Goal: Information Seeking & Learning: Learn about a topic

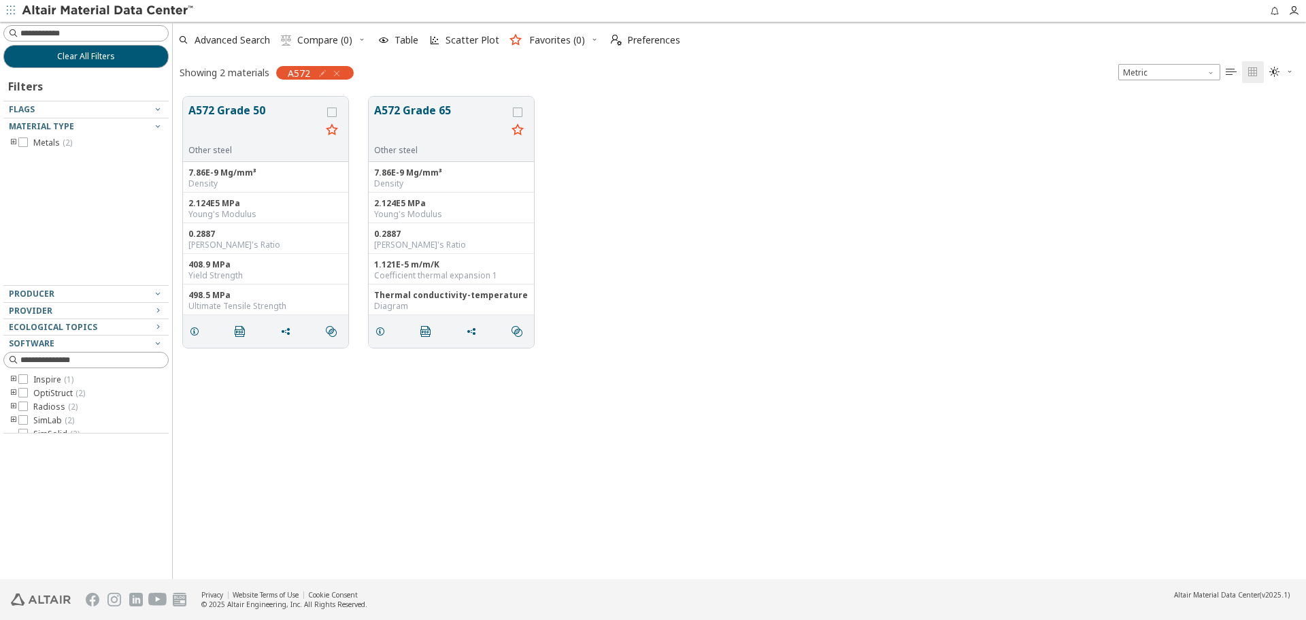
scroll to position [11, 11]
click at [137, 63] on button "Clear All Filters" at bounding box center [85, 56] width 165 height 23
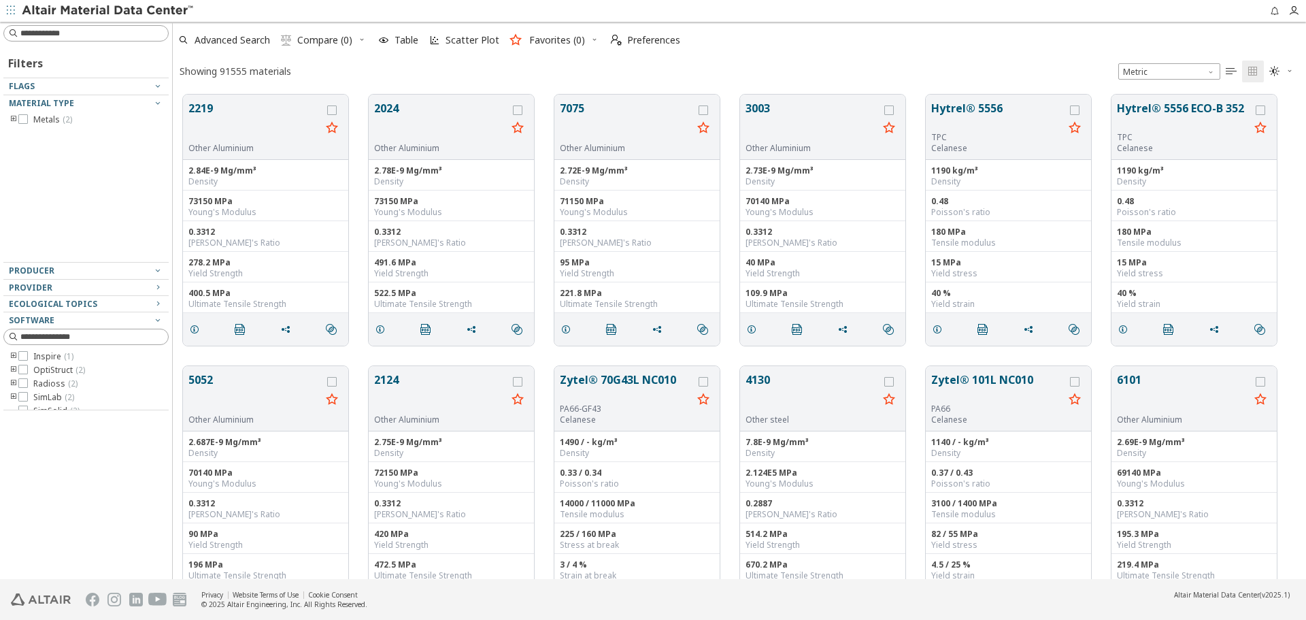
scroll to position [484, 1123]
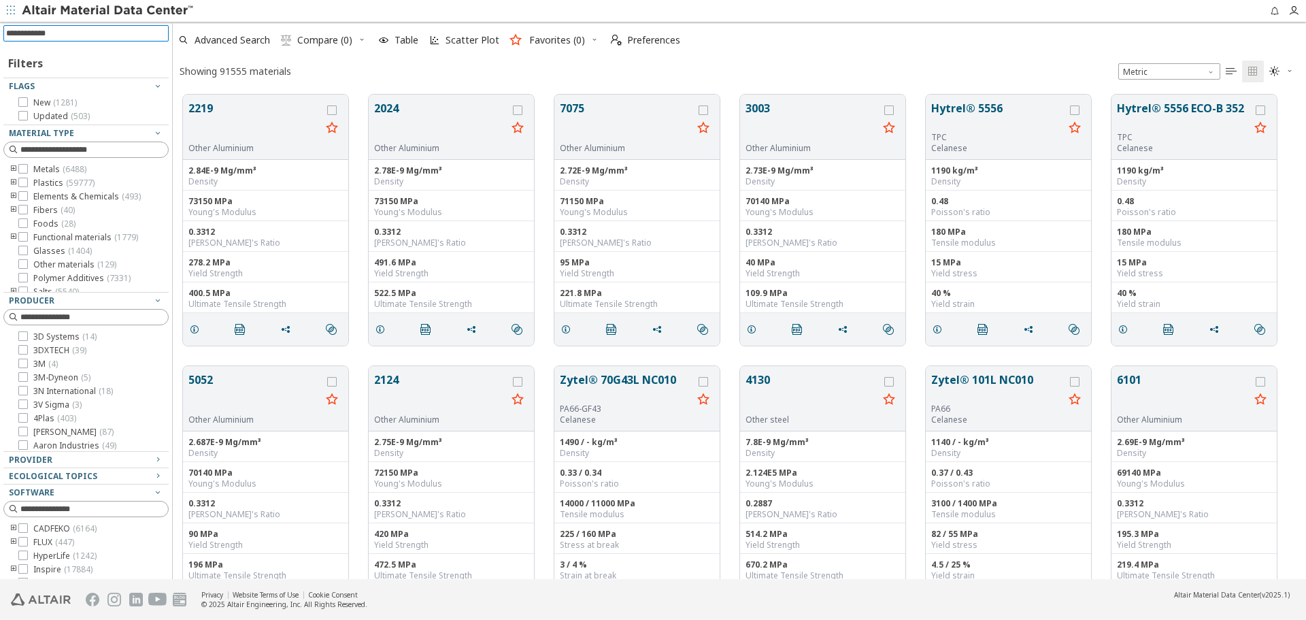
click at [129, 30] on input at bounding box center [87, 33] width 163 height 15
type input "****"
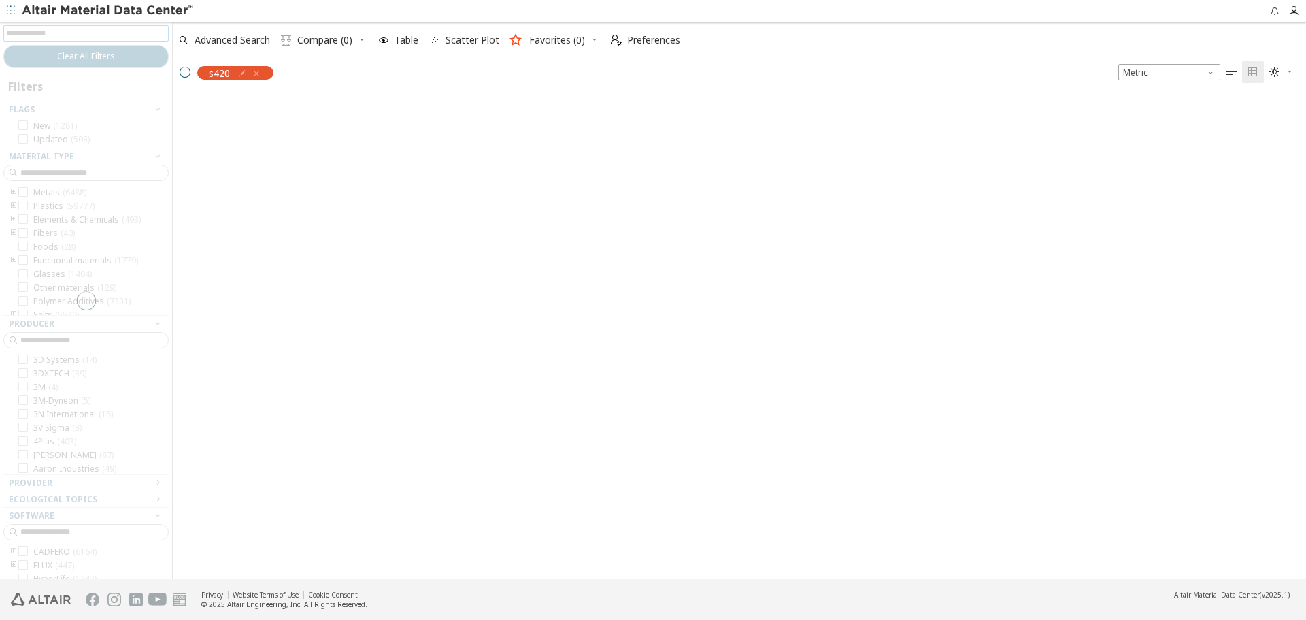
scroll to position [482, 1123]
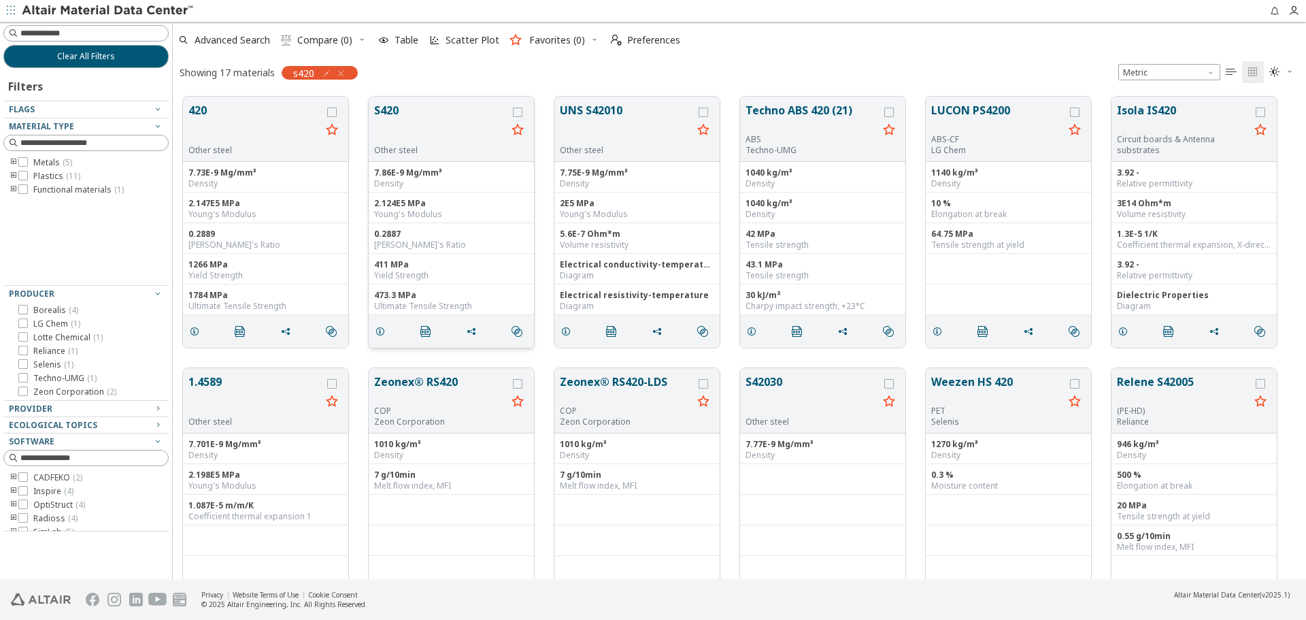
click at [394, 113] on button "S420" at bounding box center [440, 123] width 133 height 43
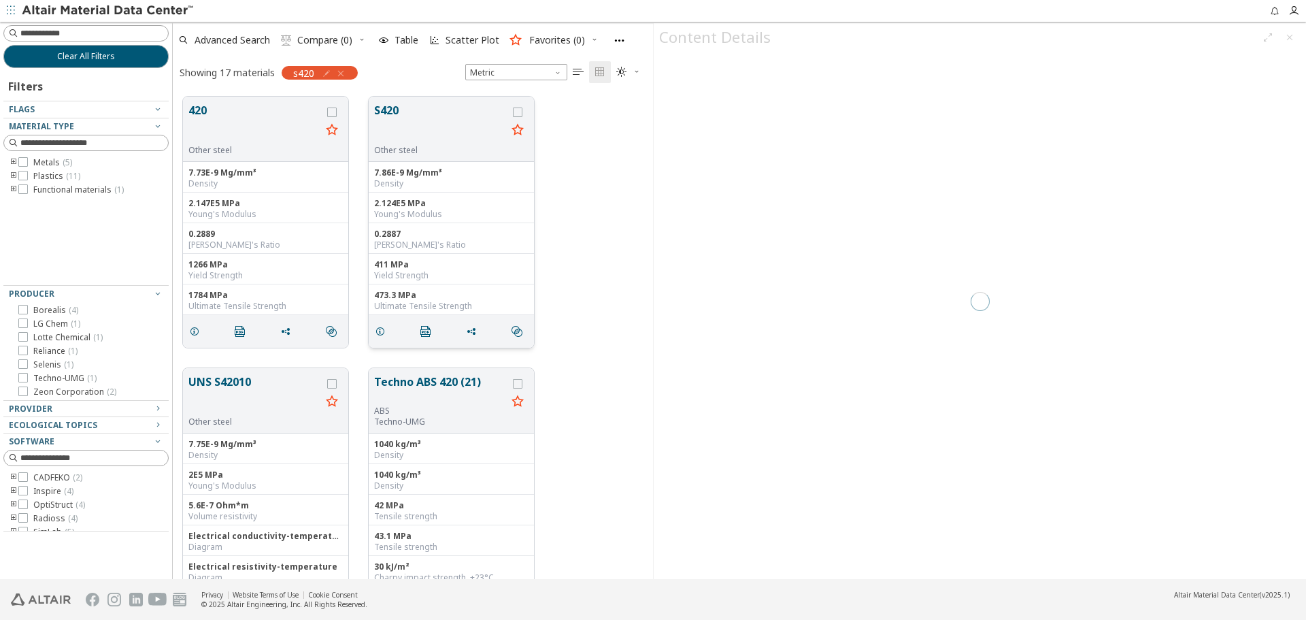
scroll to position [482, 470]
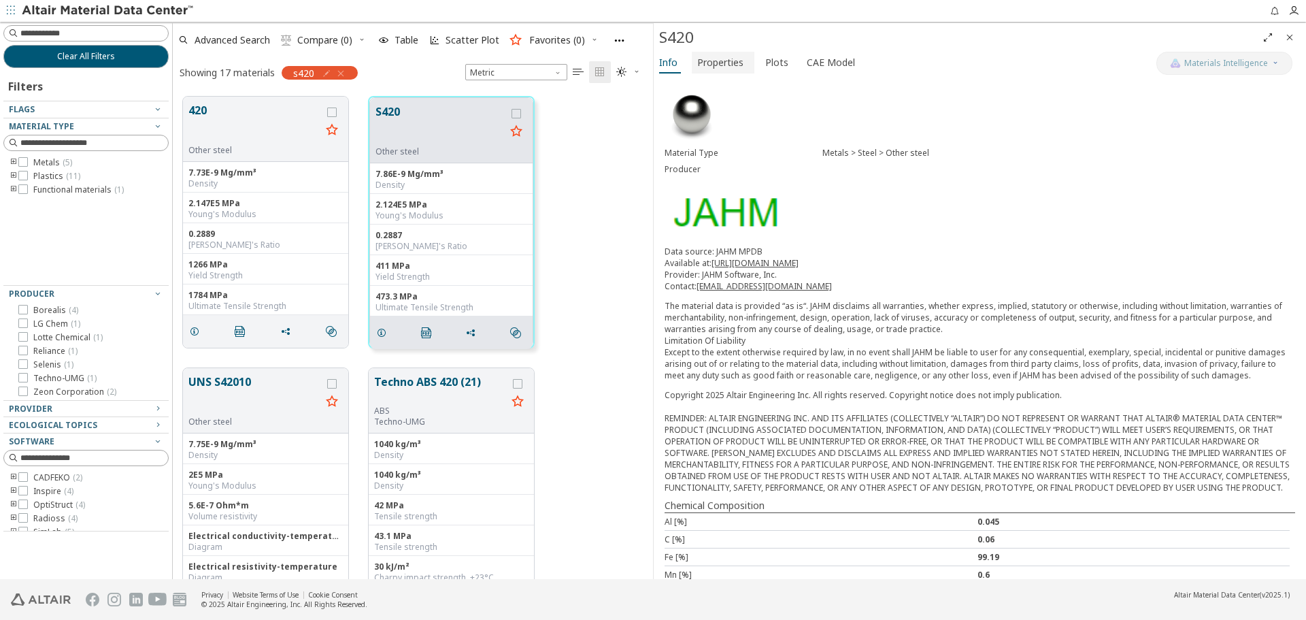
click at [720, 58] on span "Properties" at bounding box center [720, 63] width 46 height 22
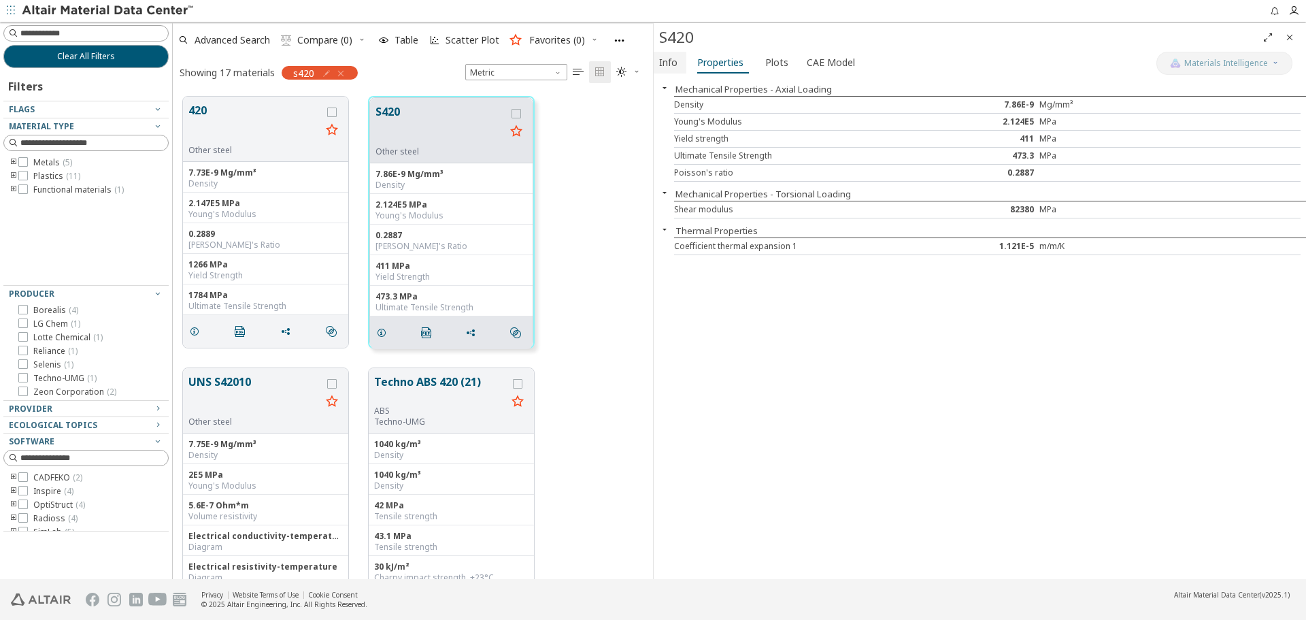
click at [673, 65] on span "Info" at bounding box center [668, 63] width 18 height 22
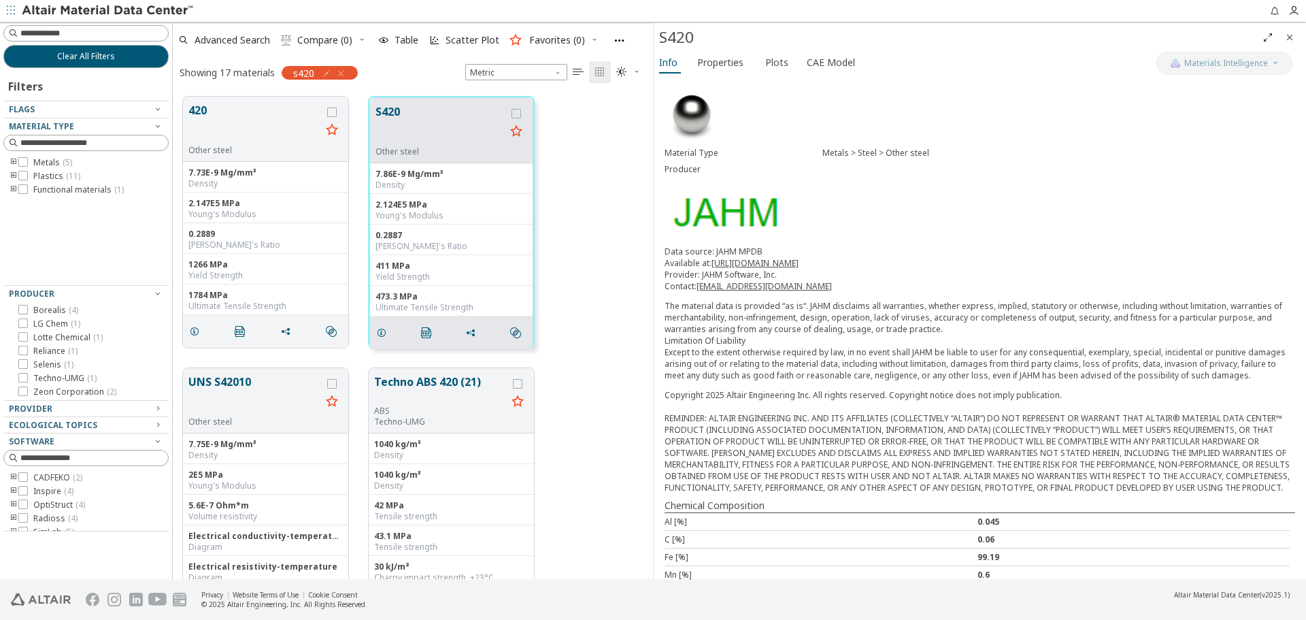
click at [9, 158] on icon "toogle group" at bounding box center [14, 162] width 10 height 11
click at [33, 173] on icon "toogle group" at bounding box center [34, 176] width 10 height 11
click at [69, 179] on span "Steel ( 5 )" at bounding box center [69, 176] width 31 height 11
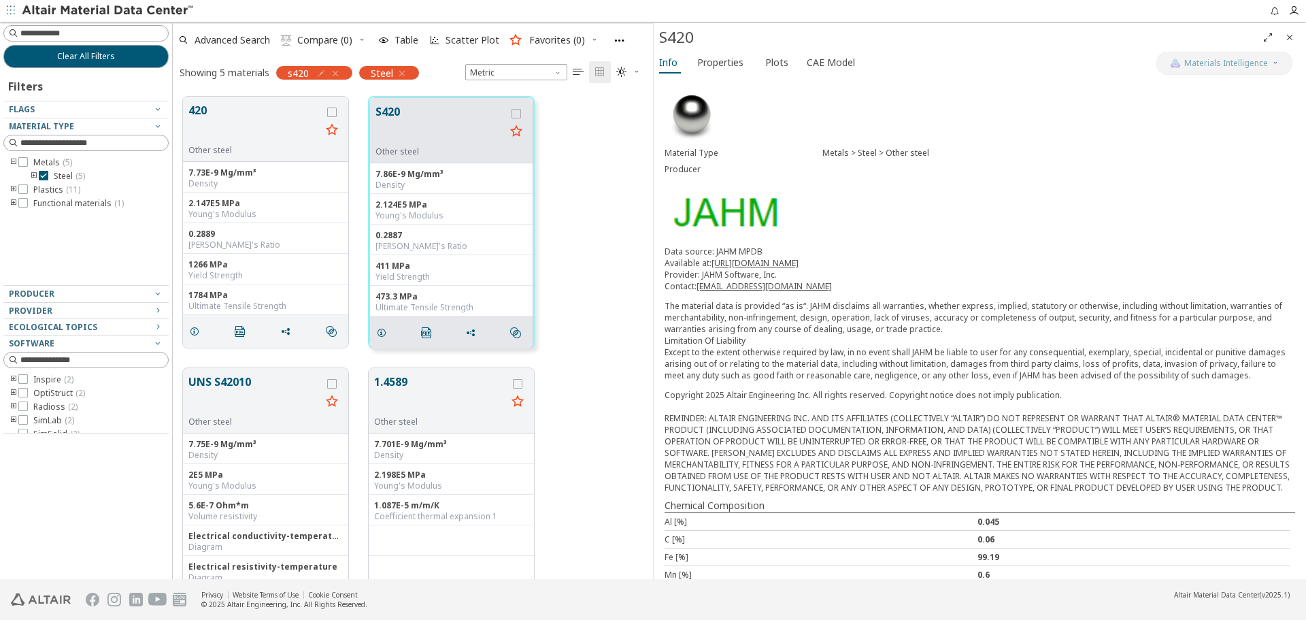
click at [1100, 202] on div "Material Type Metals > Steel > Other steel Producer Data source: JAHM MPDB Avai…" at bounding box center [980, 386] width 652 height 618
click at [927, 268] on p "Data source: JAHM MPDB Available at: https://www.jahm.com Provider: JAHM Softwa…" at bounding box center [979, 269] width 630 height 46
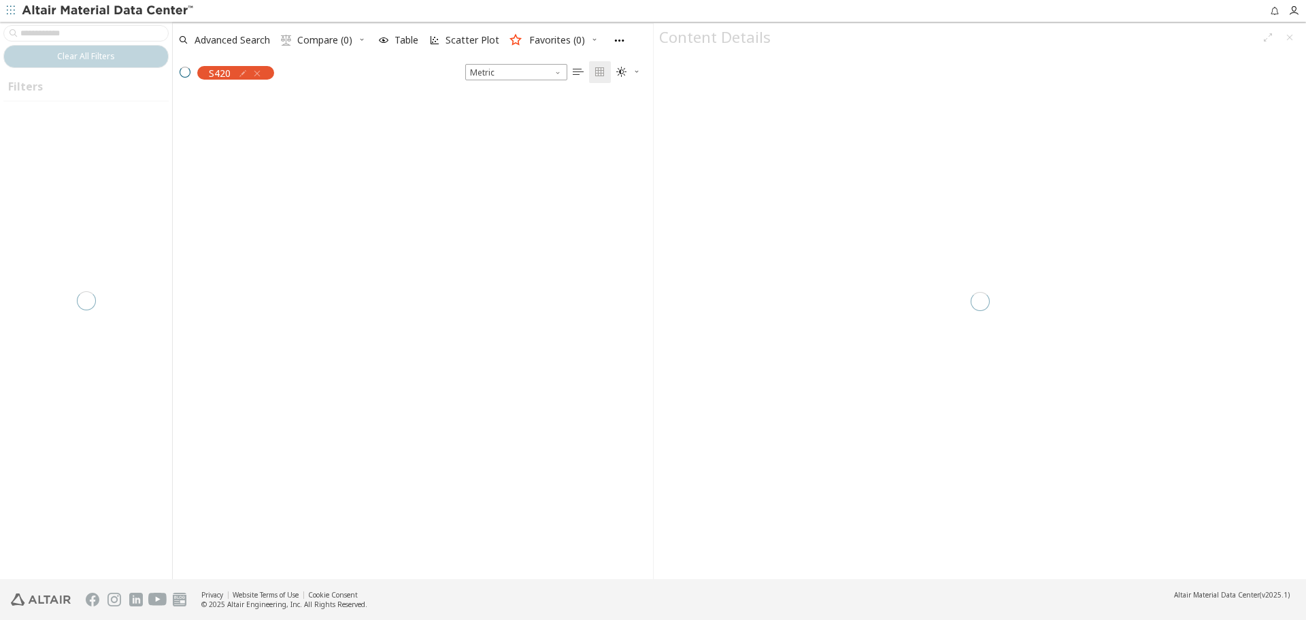
scroll to position [482, 470]
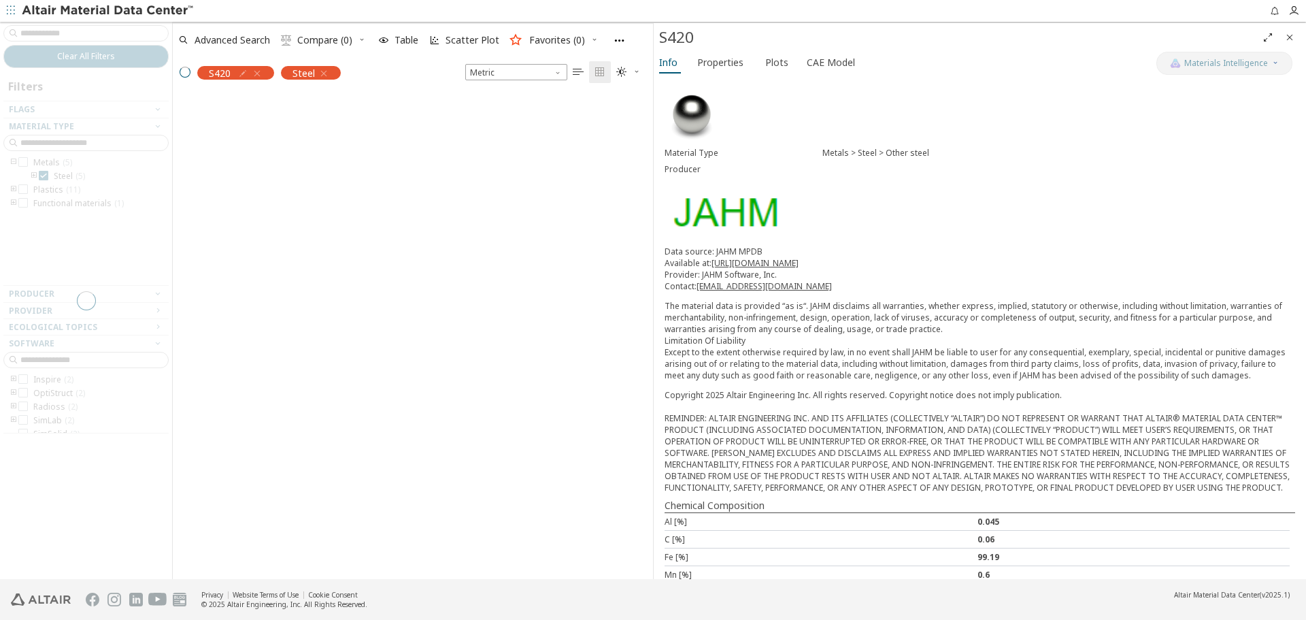
click at [1291, 35] on icon "Close" at bounding box center [1289, 37] width 11 height 11
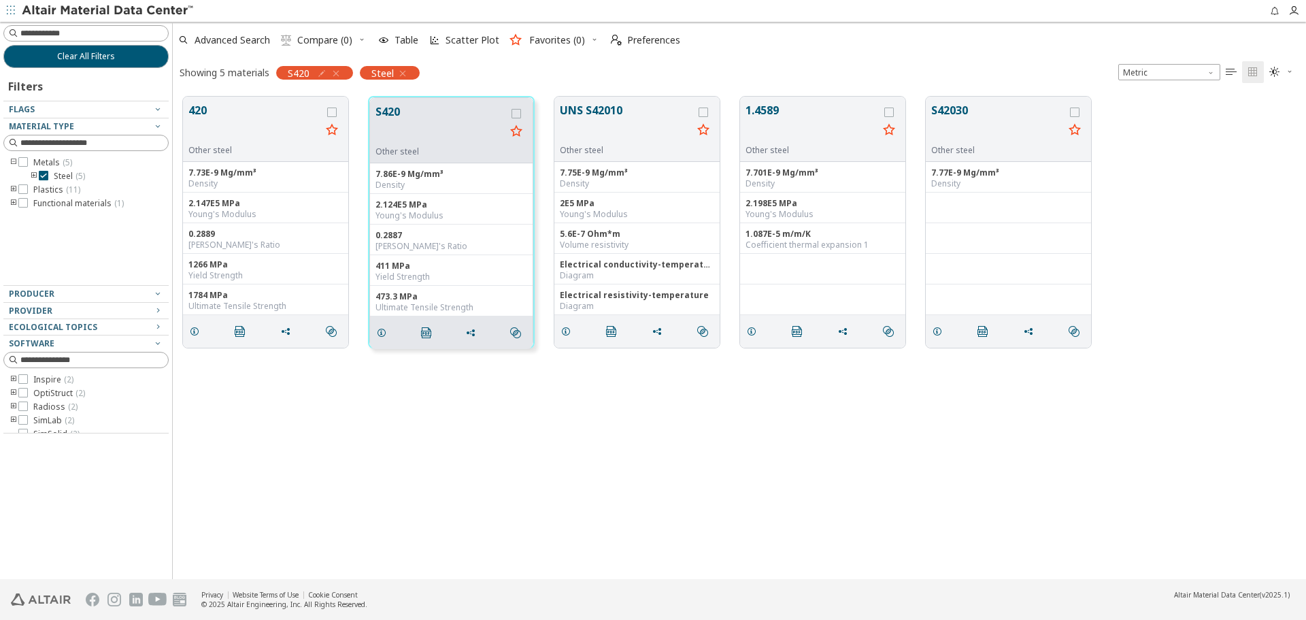
scroll to position [482, 1123]
click at [132, 58] on button "Clear All Filters" at bounding box center [85, 56] width 165 height 23
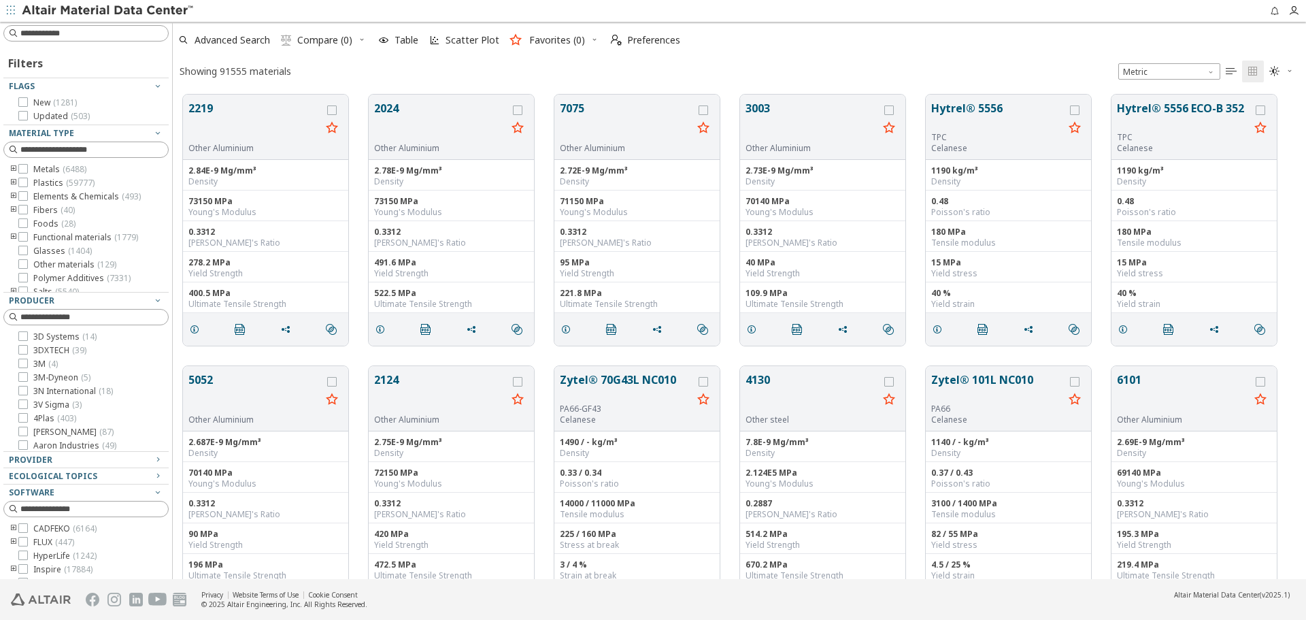
scroll to position [484, 1123]
click at [131, 29] on input at bounding box center [94, 34] width 148 height 14
type input "*******"
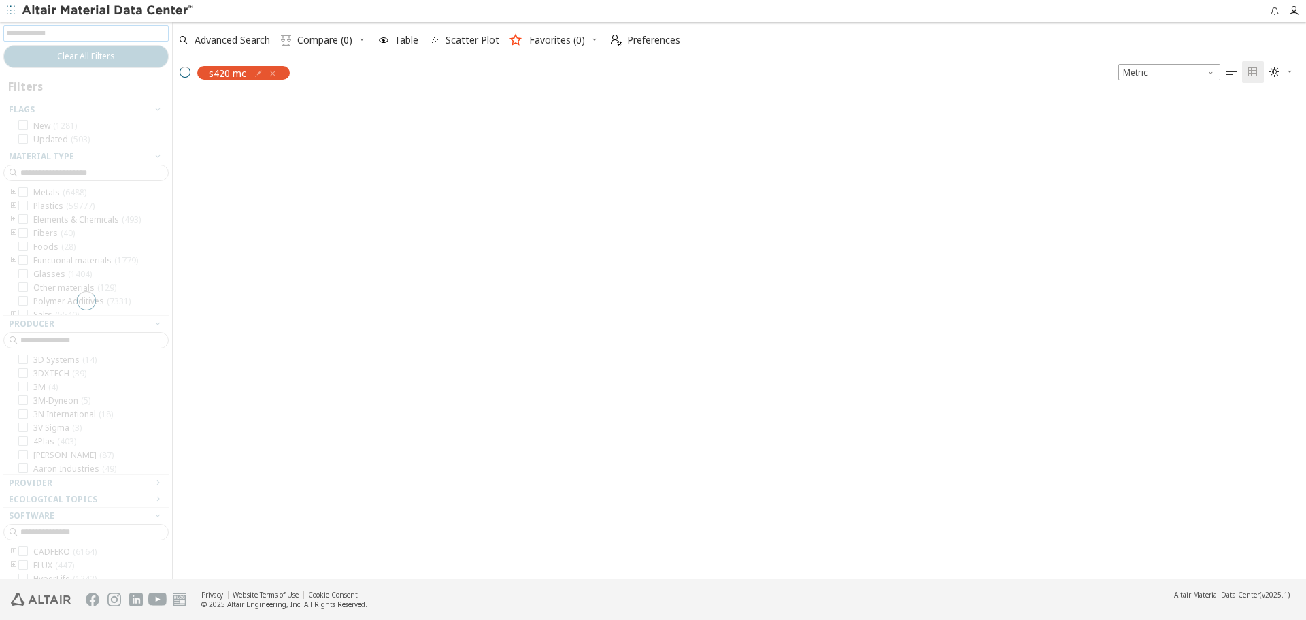
scroll to position [482, 1123]
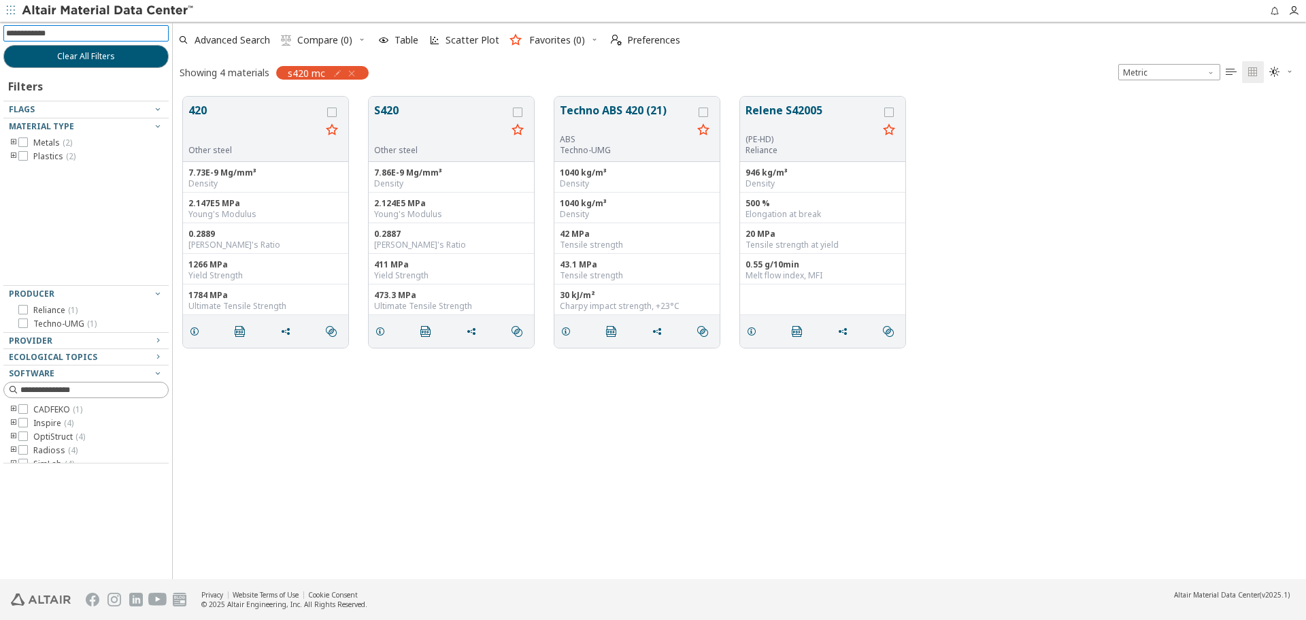
click at [14, 143] on icon "toogle group" at bounding box center [14, 142] width 10 height 11
click at [192, 335] on icon "grid" at bounding box center [194, 331] width 11 height 11
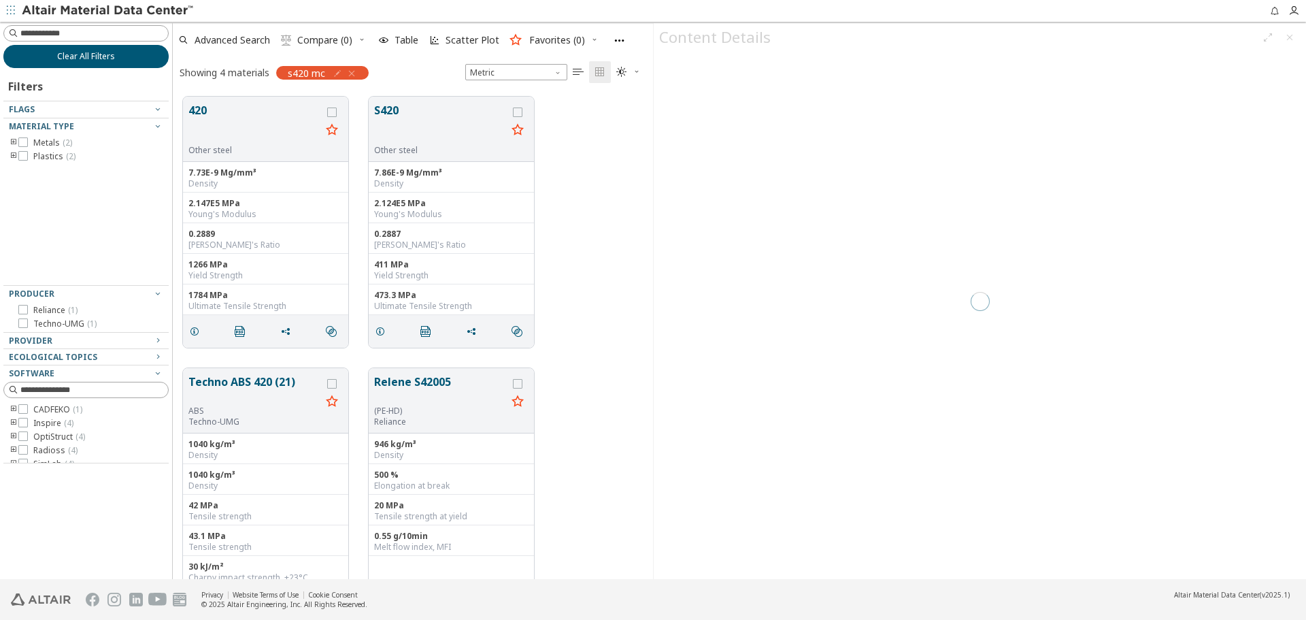
click at [127, 55] on button "Clear All Filters" at bounding box center [85, 56] width 165 height 23
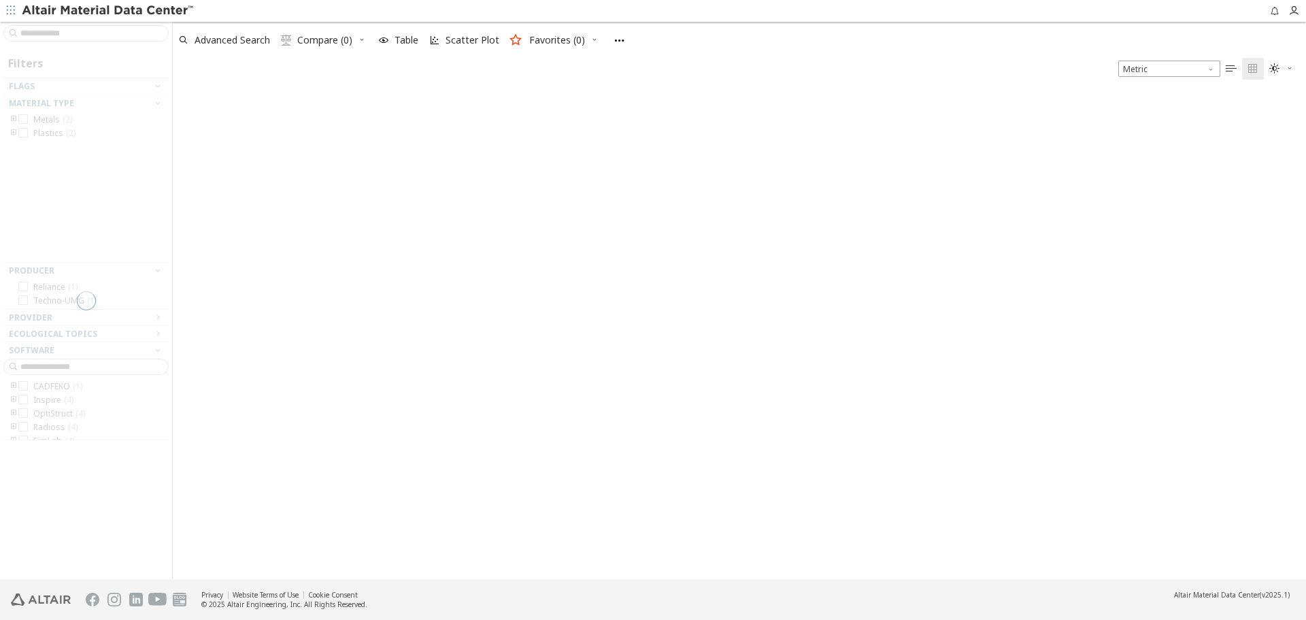
scroll to position [489, 1123]
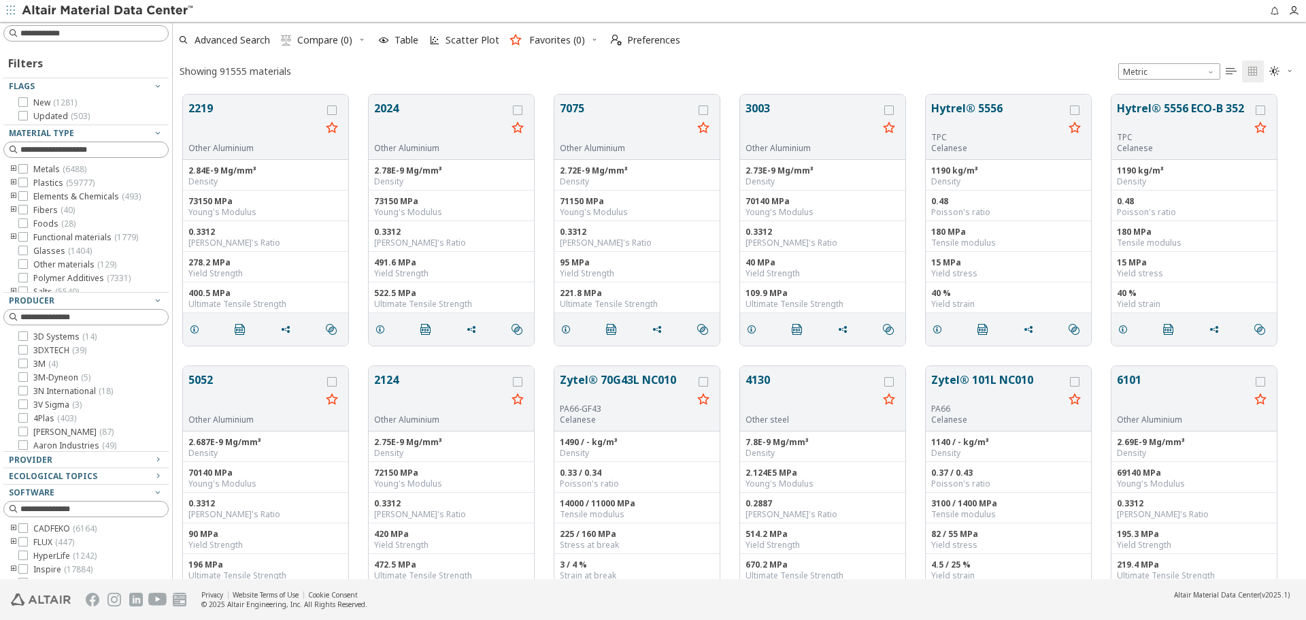
scroll to position [484, 1123]
click at [67, 41] on div "Filters Flags New ( 1281 ) Updated ( 503 ) Material Type Metals ( 6488 ) Plasti…" at bounding box center [86, 300] width 172 height 557
click at [75, 35] on input at bounding box center [94, 34] width 148 height 14
type input "******"
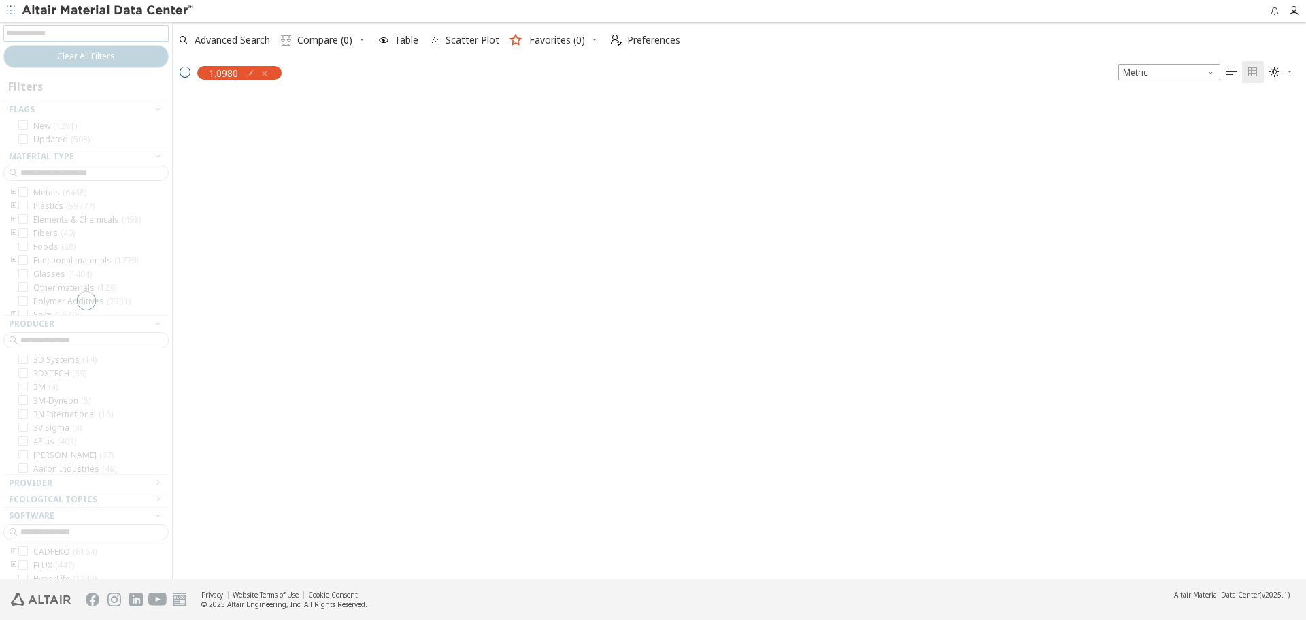
scroll to position [482, 1123]
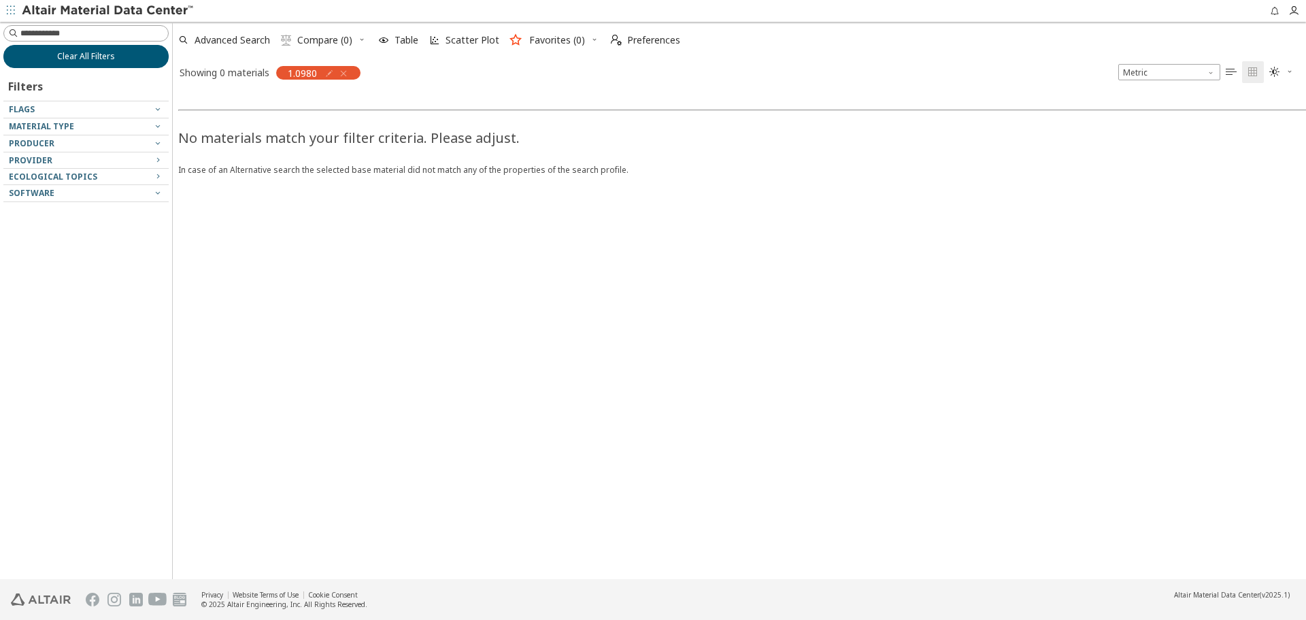
click at [129, 57] on button "Clear All Filters" at bounding box center [85, 56] width 165 height 23
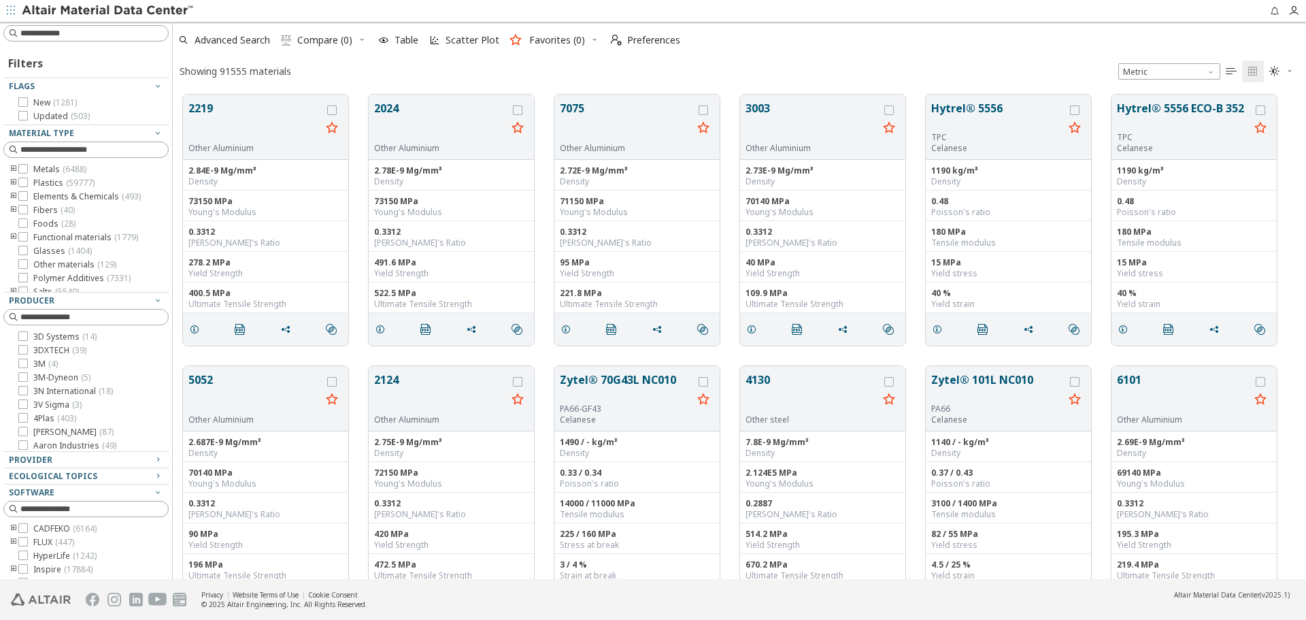
scroll to position [11, 11]
click at [117, 29] on input at bounding box center [87, 33] width 163 height 15
paste input "******"
type input "******"
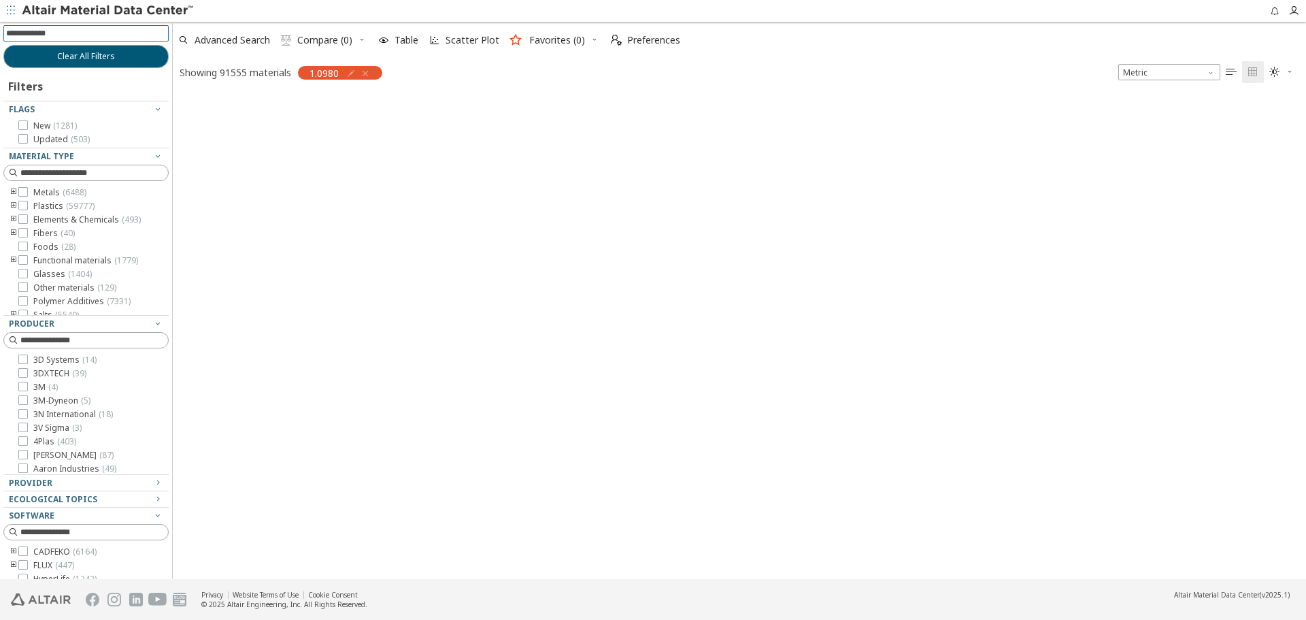
scroll to position [482, 1123]
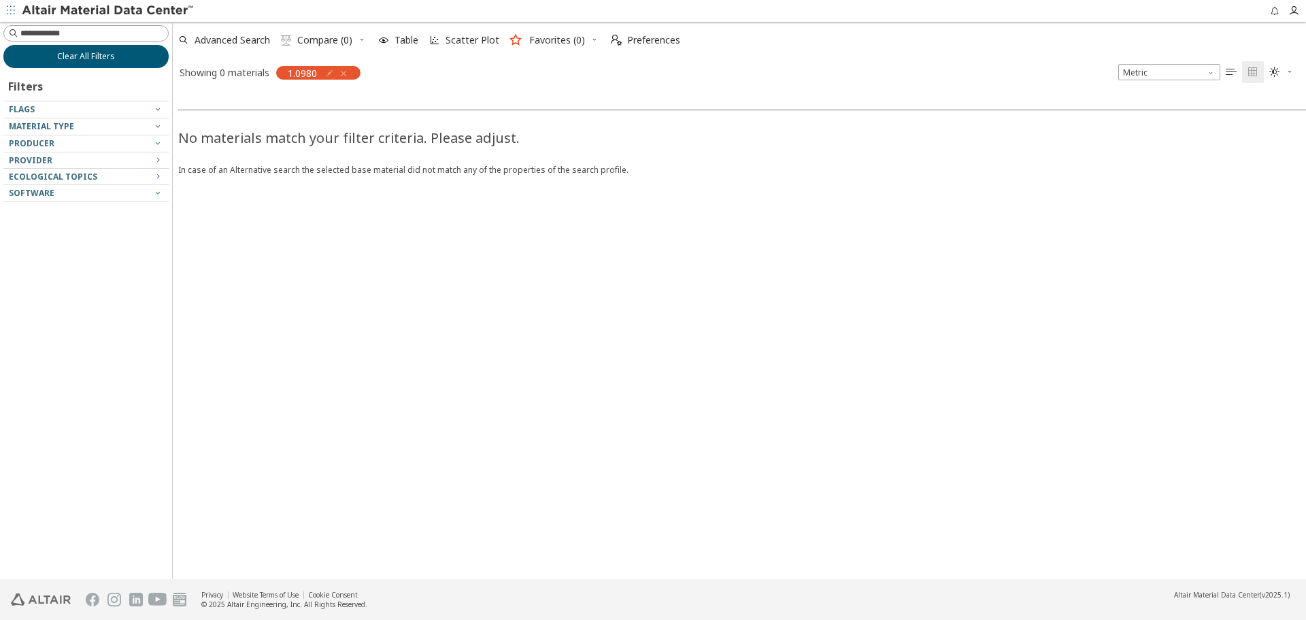
click at [116, 58] on button "Clear All Filters" at bounding box center [85, 56] width 165 height 23
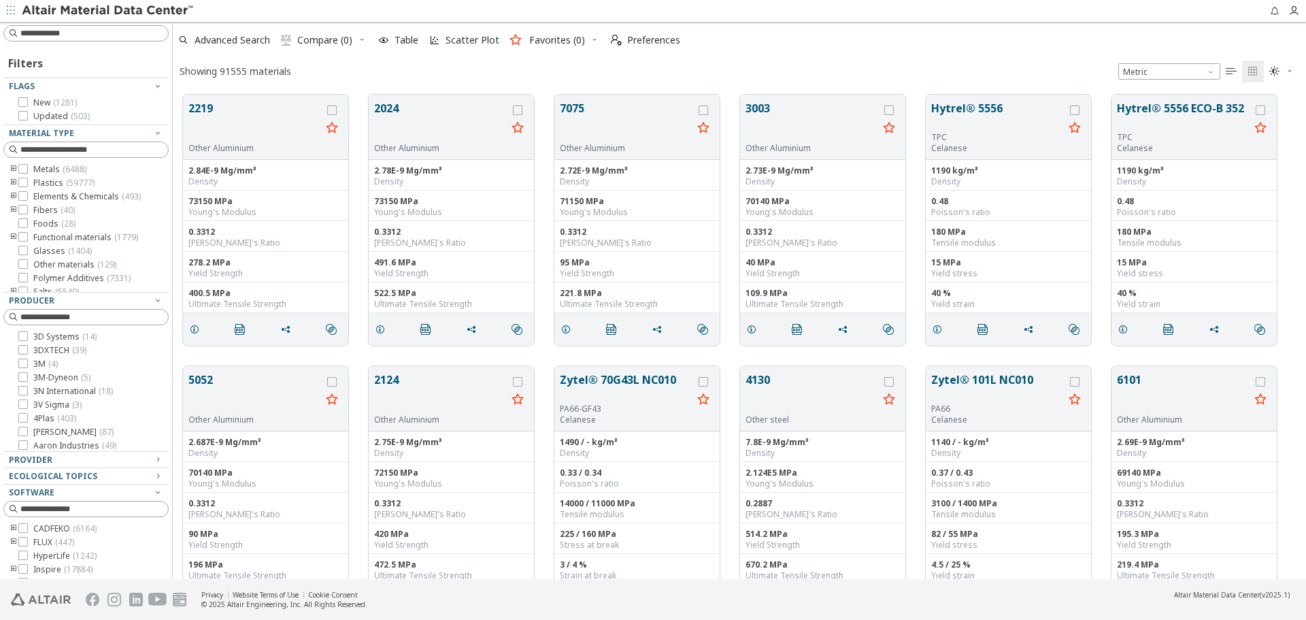
scroll to position [11, 11]
click at [126, 30] on input at bounding box center [94, 34] width 148 height 14
type input "**********"
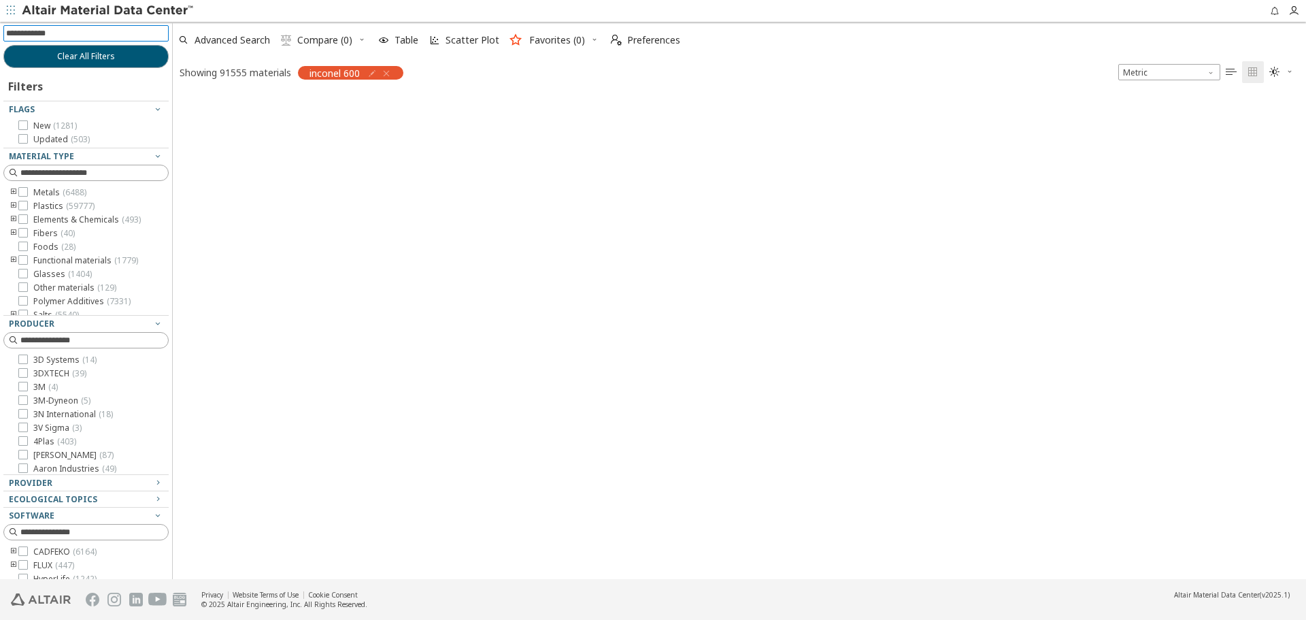
scroll to position [482, 1123]
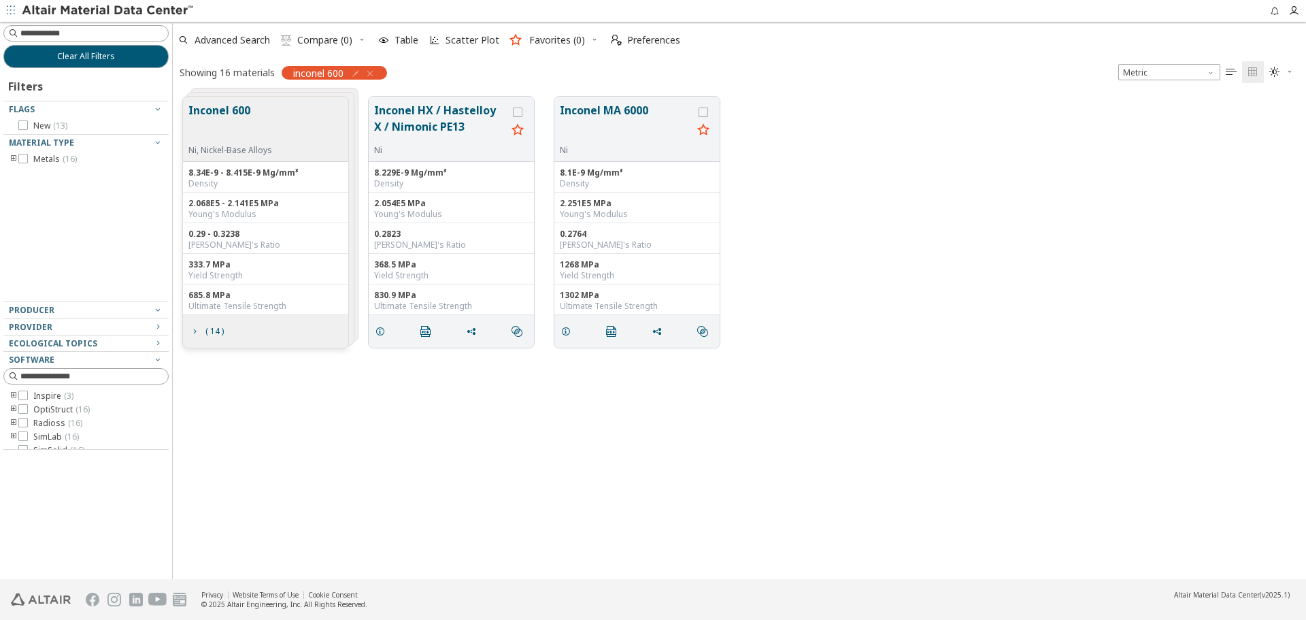
click at [1025, 273] on div "Inconel 600 Ni, Nickel-Base Alloys 8.34E-9 - 8.415E-9 Mg/mm³ Density 2.068E5 - …" at bounding box center [739, 221] width 1133 height 271
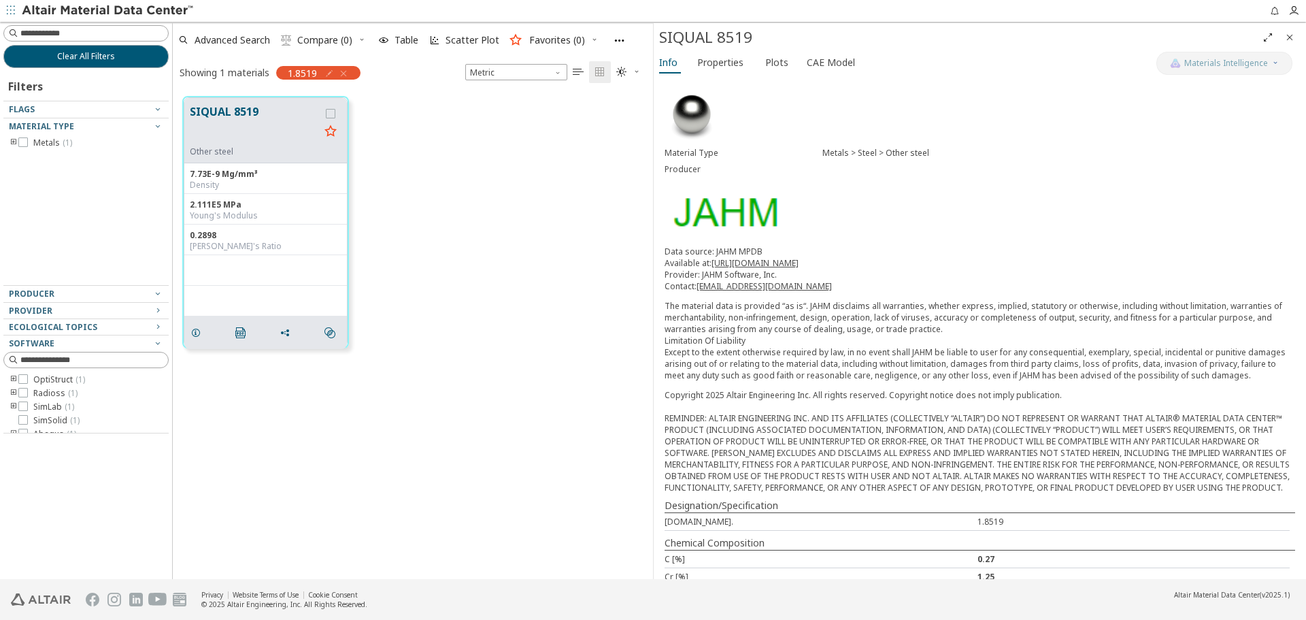
scroll to position [68, 0]
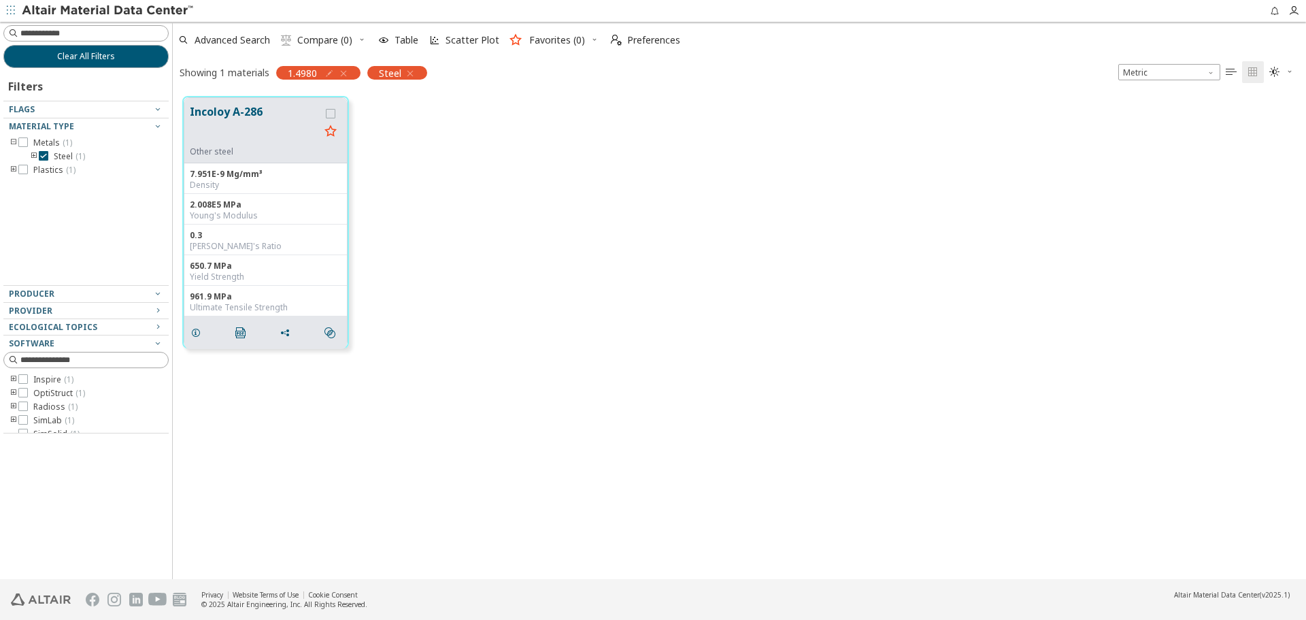
scroll to position [482, 1123]
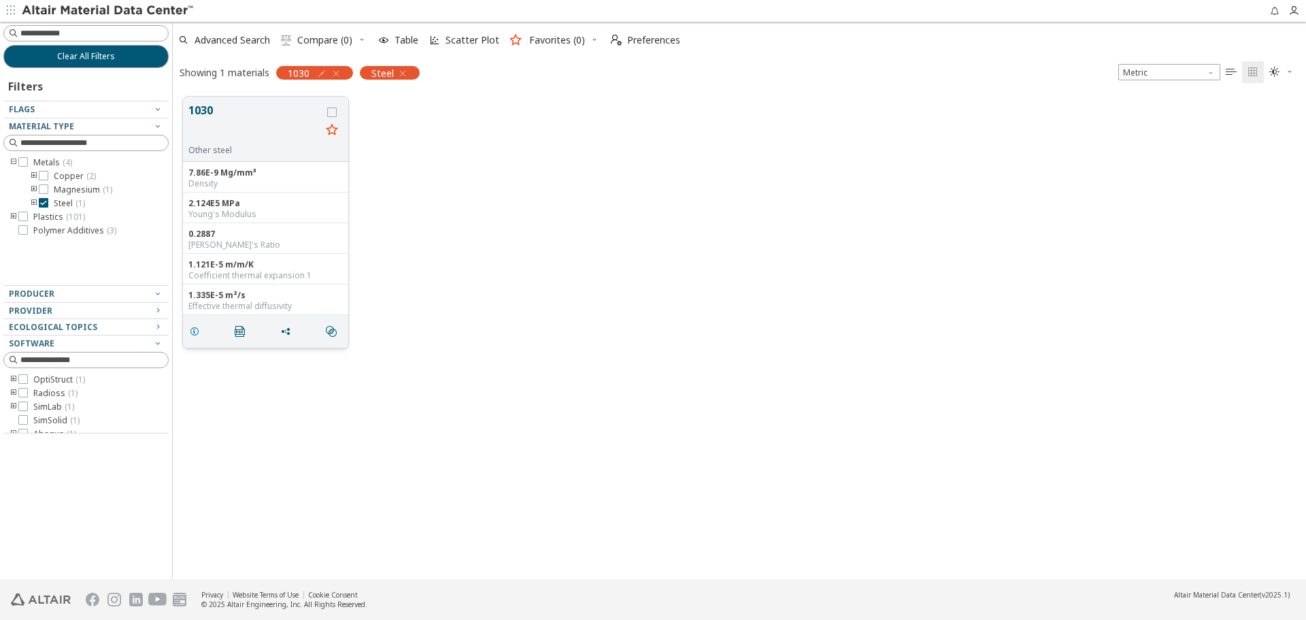
scroll to position [11, 11]
click at [190, 339] on span "grid" at bounding box center [197, 331] width 22 height 26
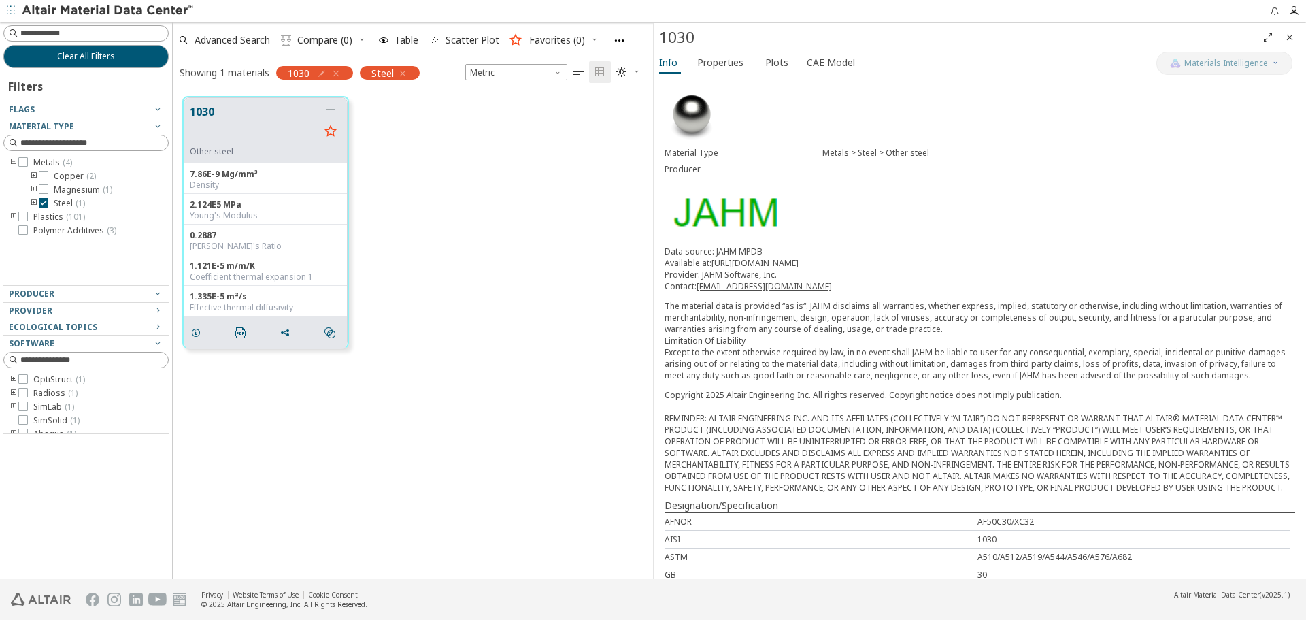
scroll to position [136, 0]
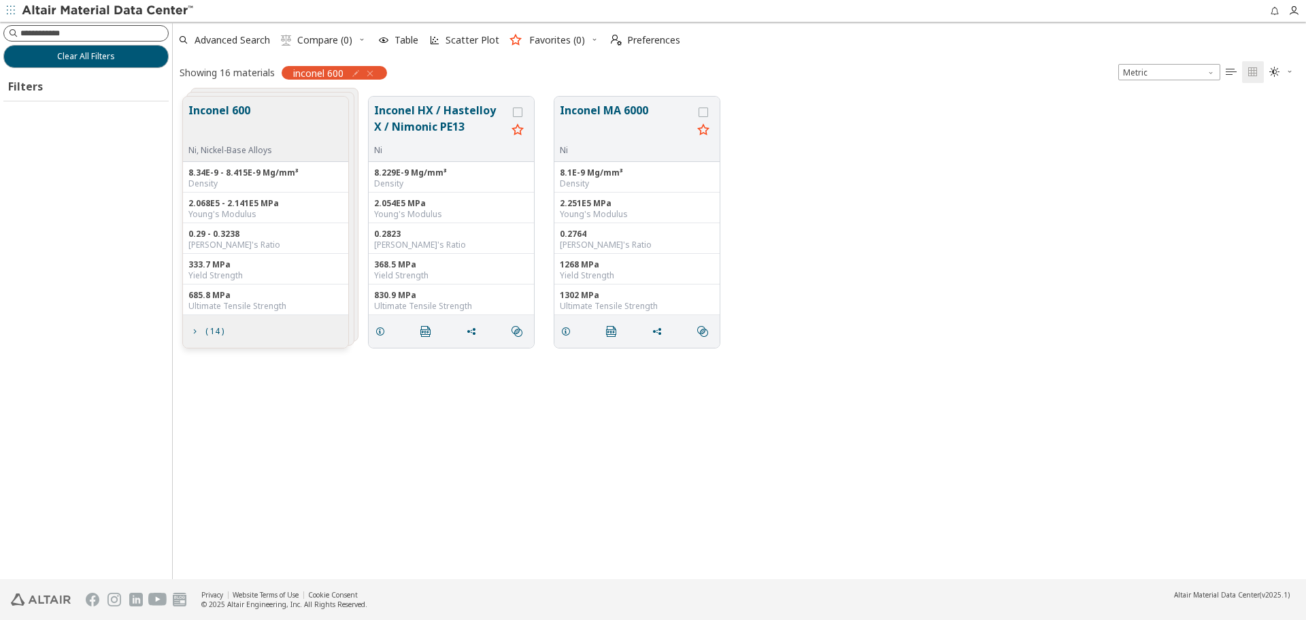
scroll to position [482, 1123]
click at [141, 32] on input at bounding box center [94, 34] width 148 height 14
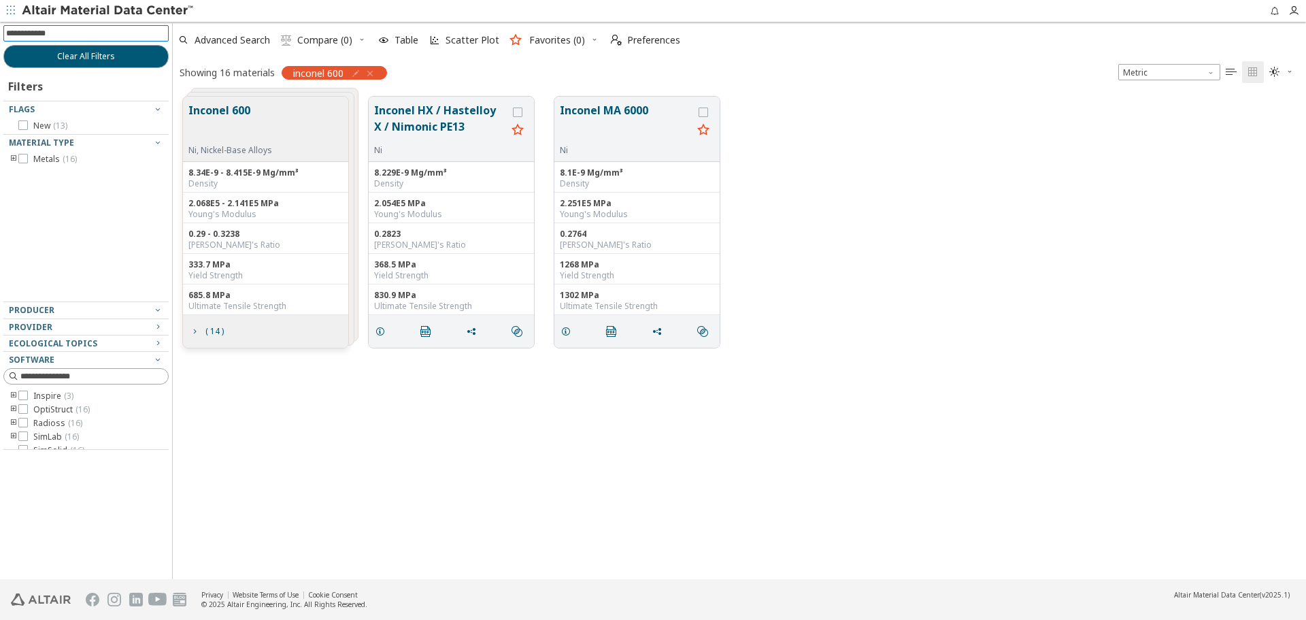
click at [356, 74] on icon "button" at bounding box center [355, 73] width 11 height 11
type input "**********"
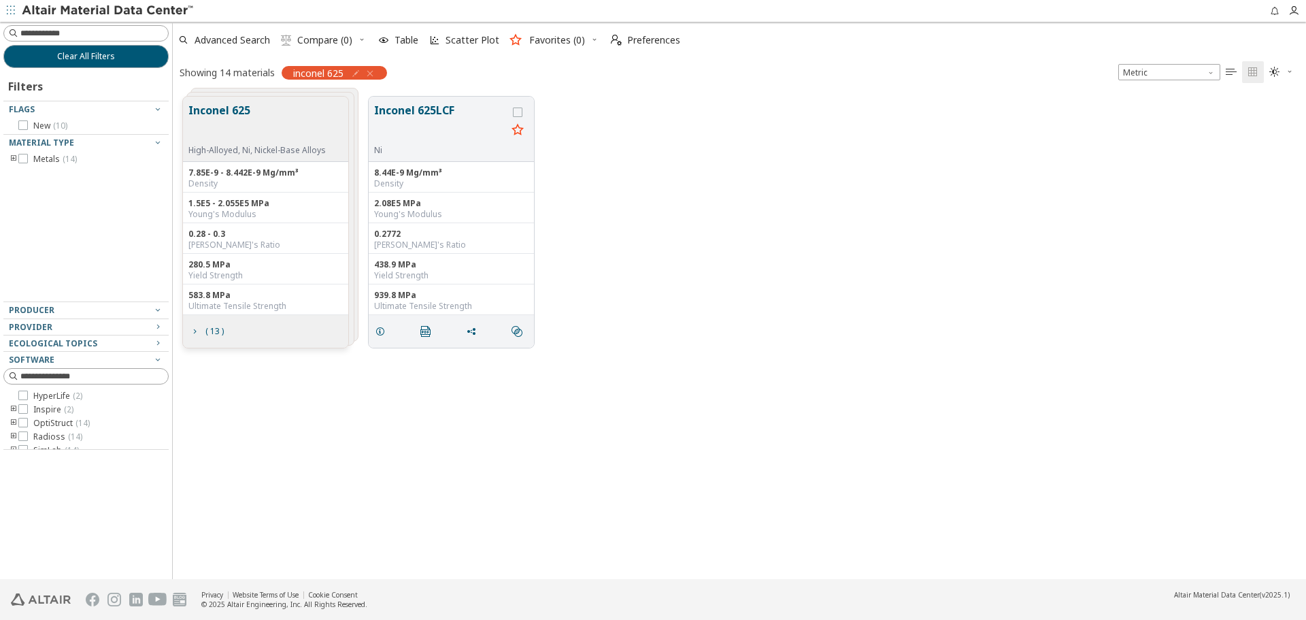
click at [883, 308] on div "Inconel 625 High-Alloyed, Ni, Nickel-Base Alloys 7.85E-9 - 8.442E-9 Mg/mm³ Dens…" at bounding box center [739, 221] width 1133 height 271
click at [921, 107] on div "Inconel 625 High-Alloyed, Ni, Nickel-Base Alloys 7.85E-9 - 8.442E-9 Mg/mm³ Dens…" at bounding box center [739, 221] width 1133 height 271
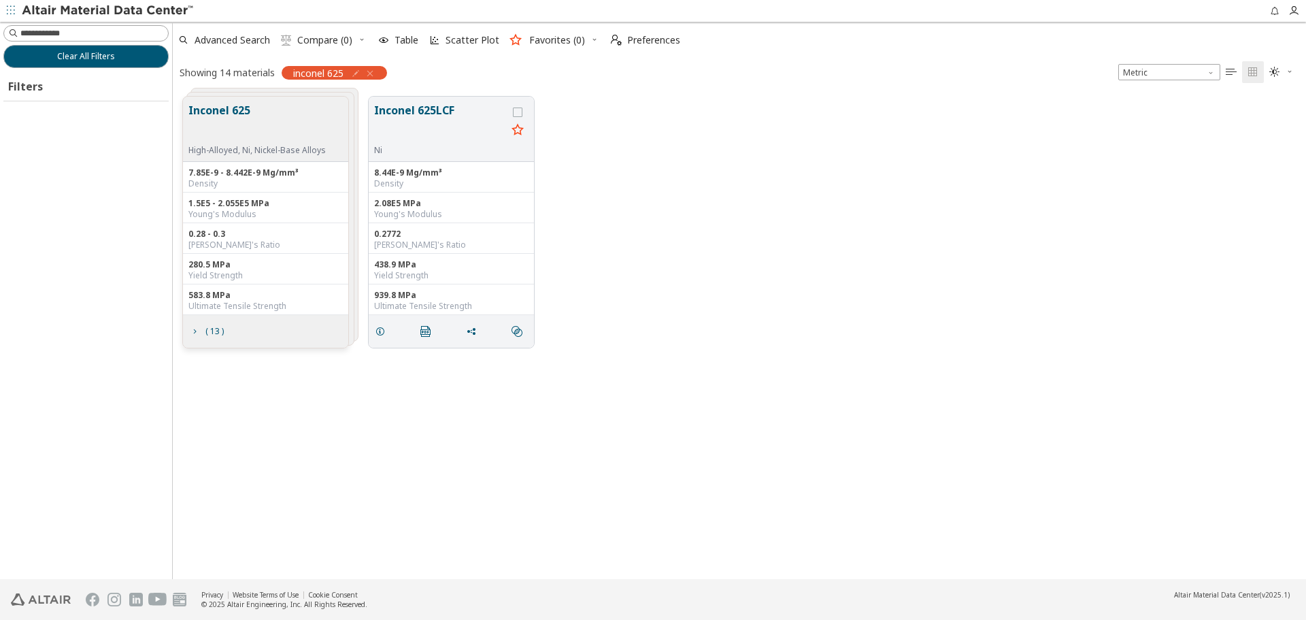
scroll to position [482, 1123]
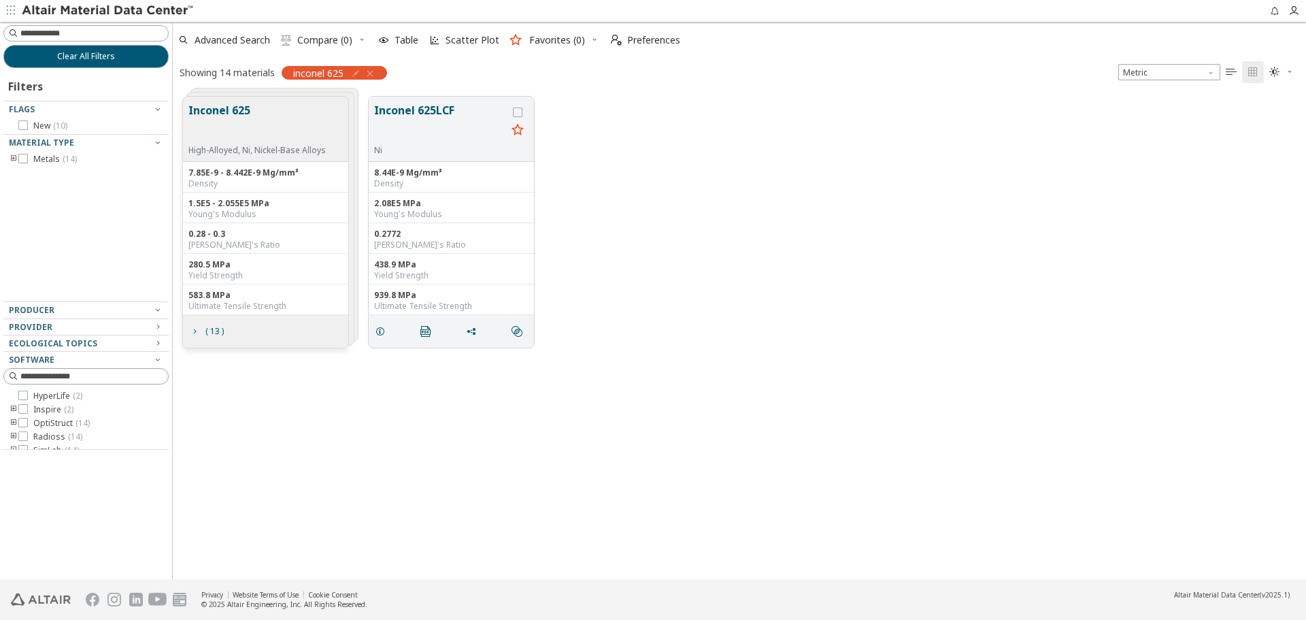
click at [356, 73] on icon "button" at bounding box center [355, 73] width 11 height 11
type input "**********"
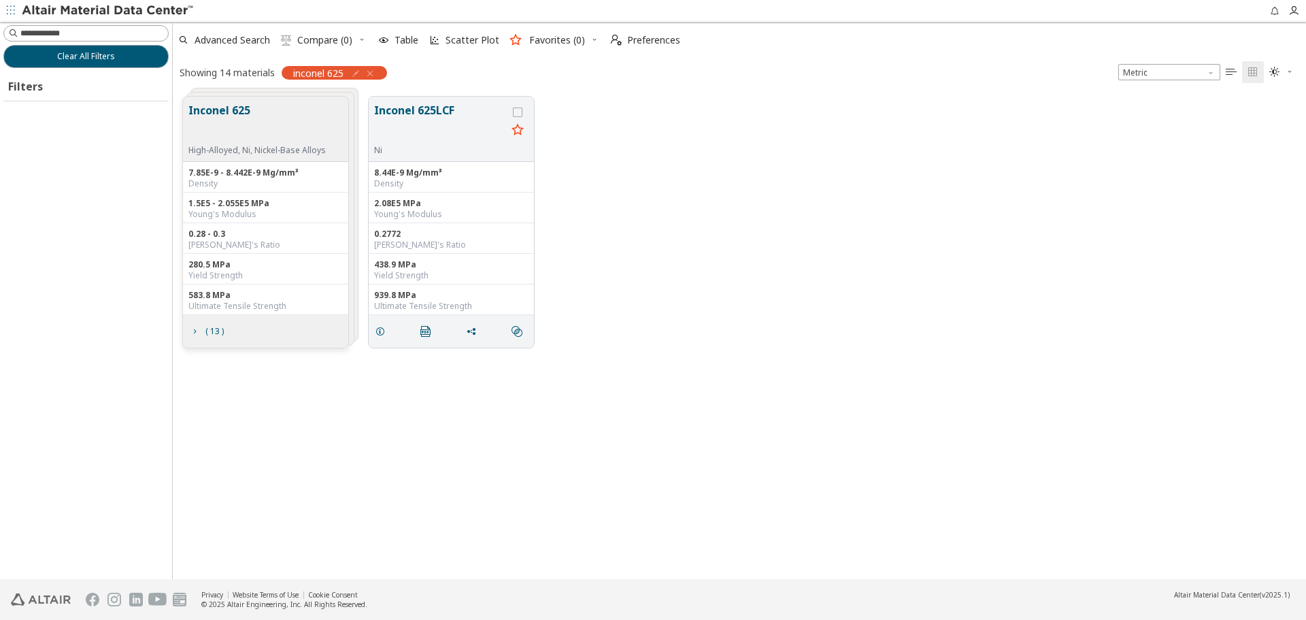
scroll to position [482, 1123]
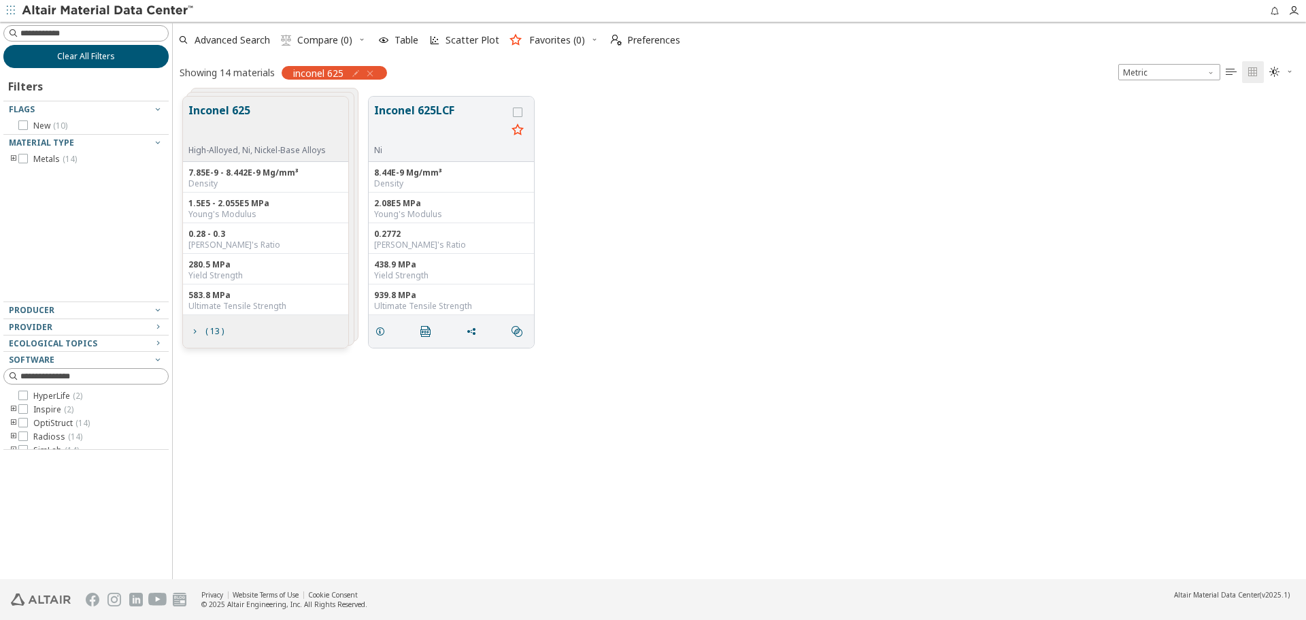
click at [152, 61] on button "Clear All Filters" at bounding box center [85, 56] width 165 height 23
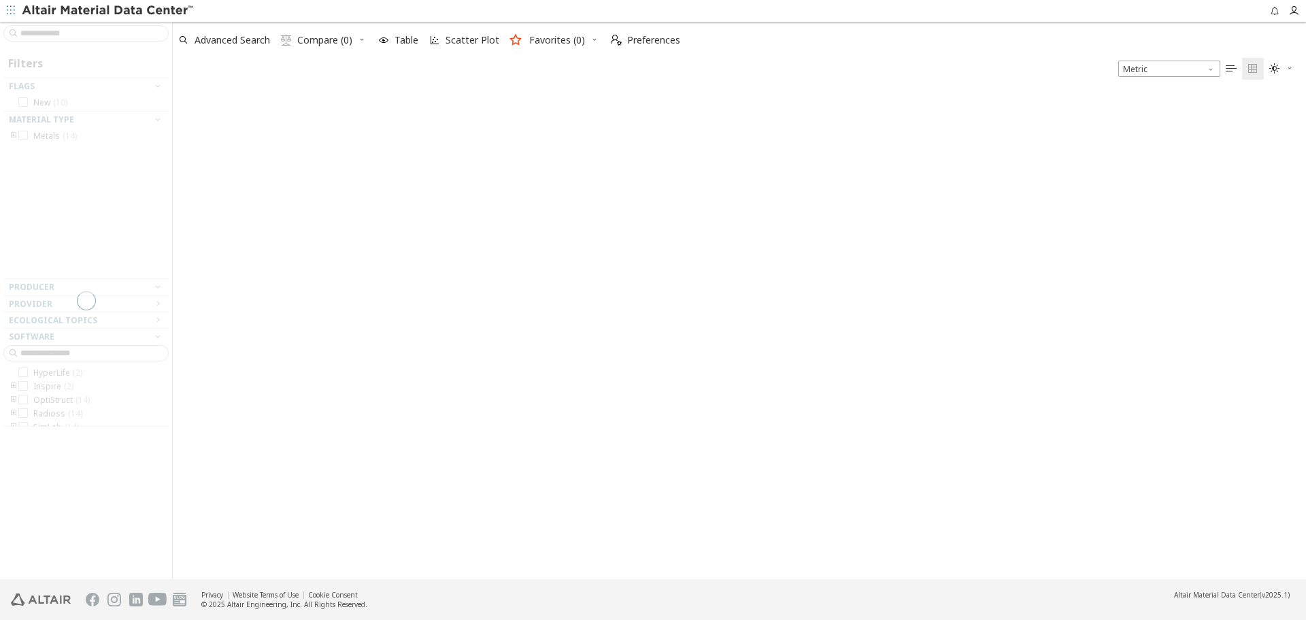
scroll to position [489, 1123]
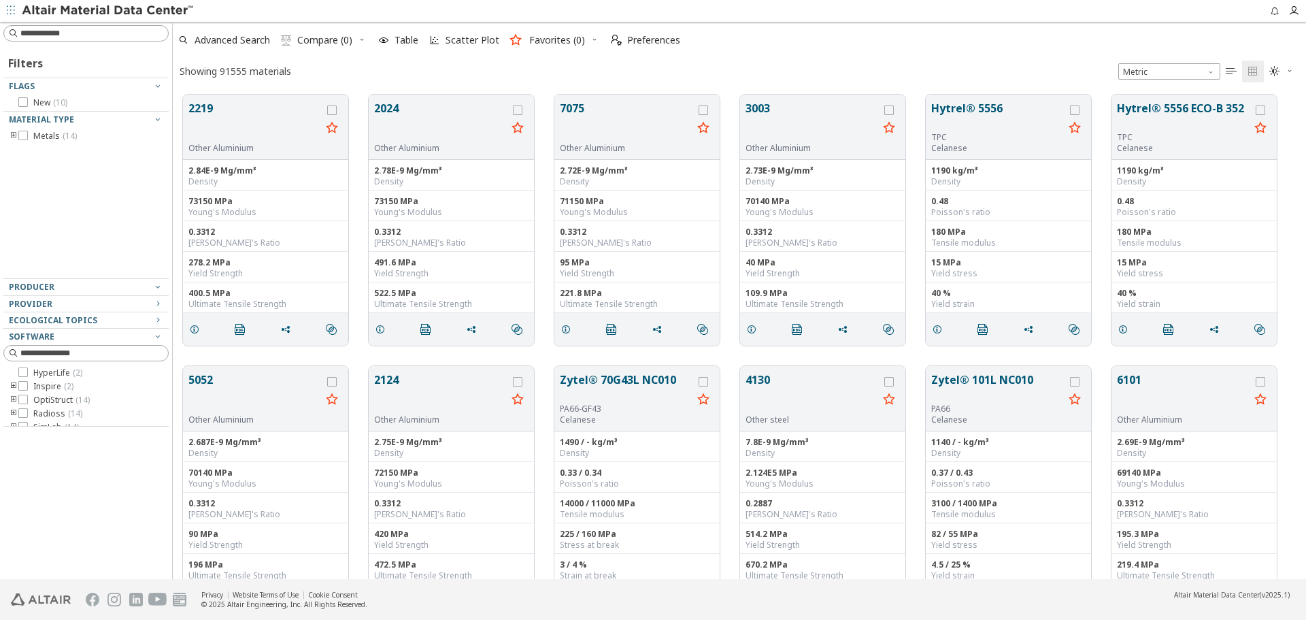
click at [137, 31] on input at bounding box center [94, 34] width 148 height 14
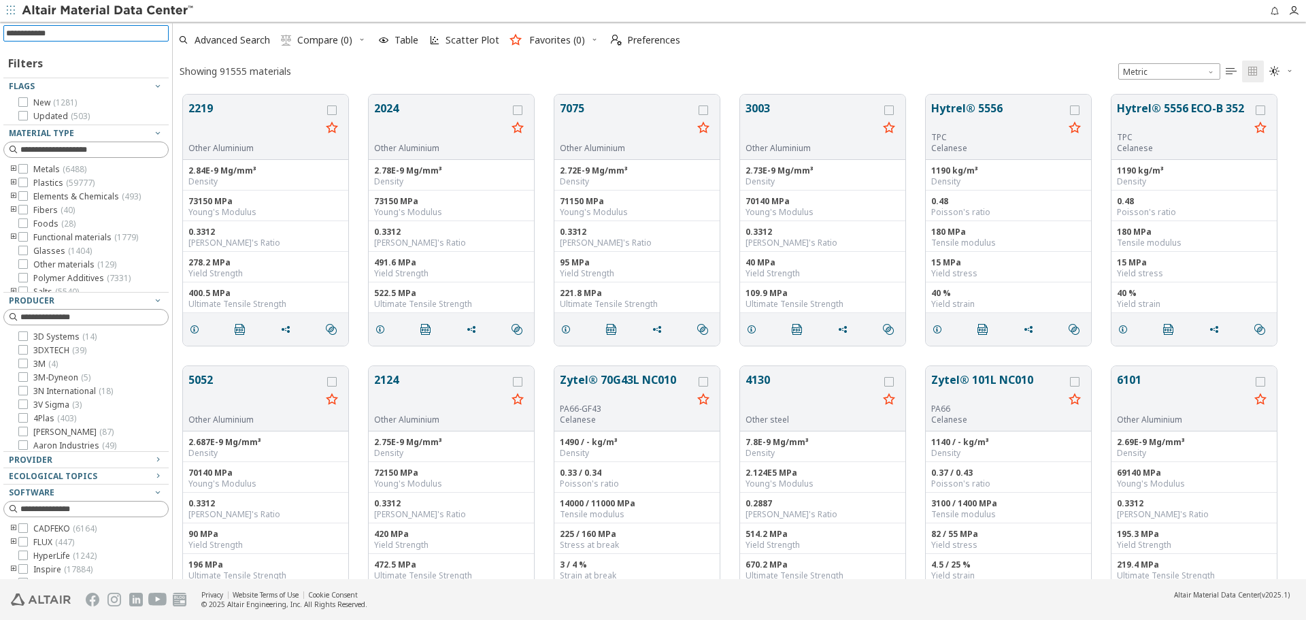
scroll to position [484, 1123]
type input "**********"
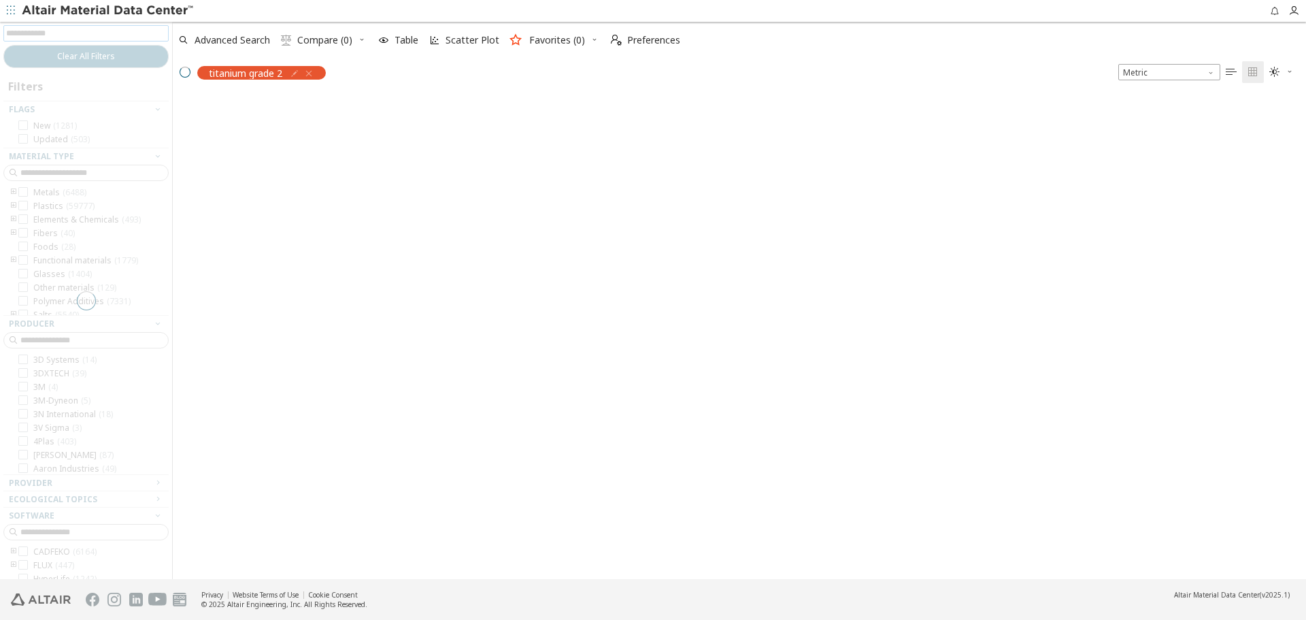
scroll to position [482, 1123]
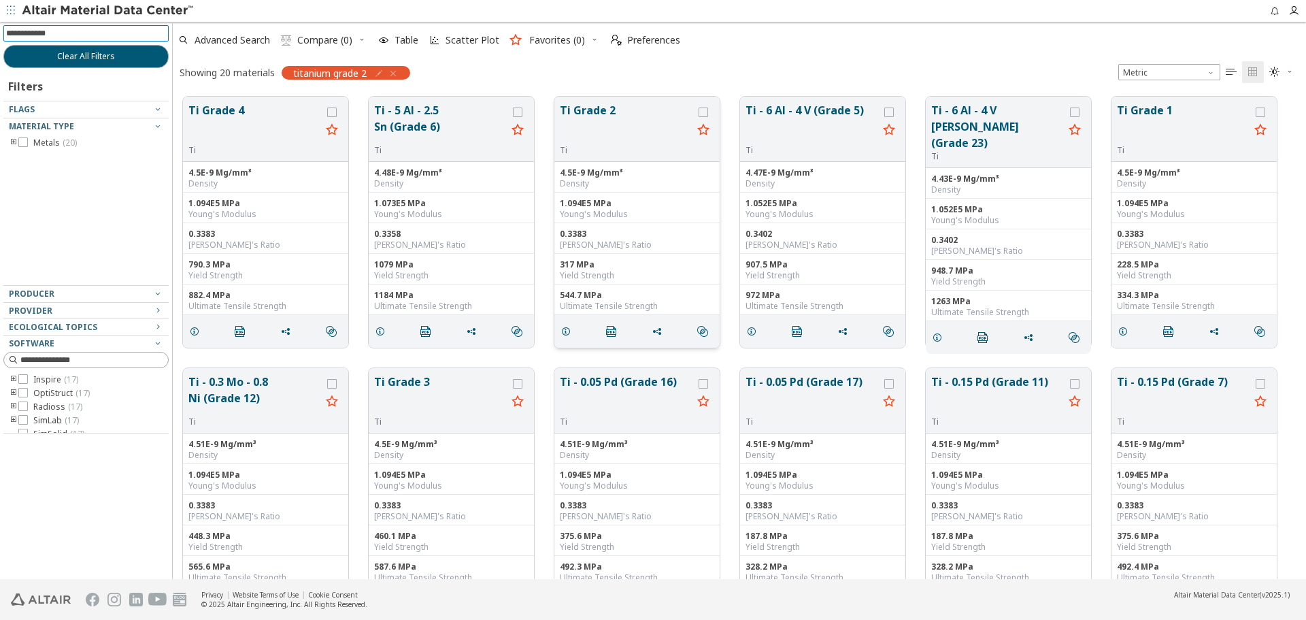
click at [613, 107] on button "Ti Grade 2" at bounding box center [626, 123] width 133 height 43
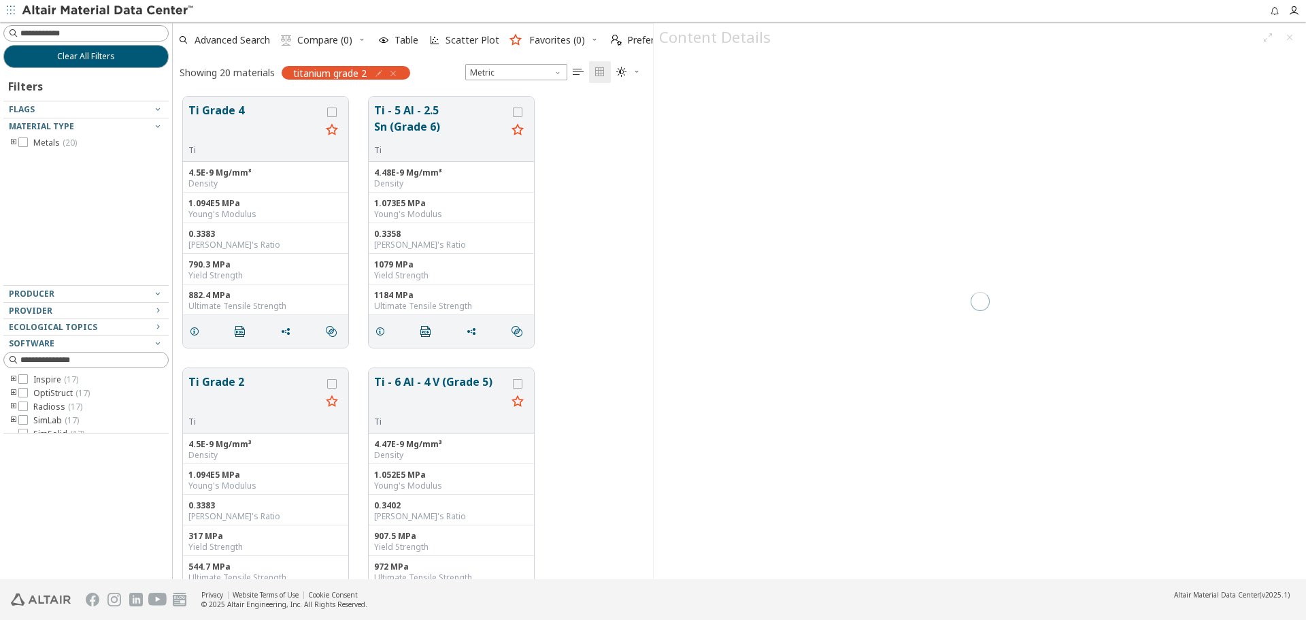
scroll to position [482, 470]
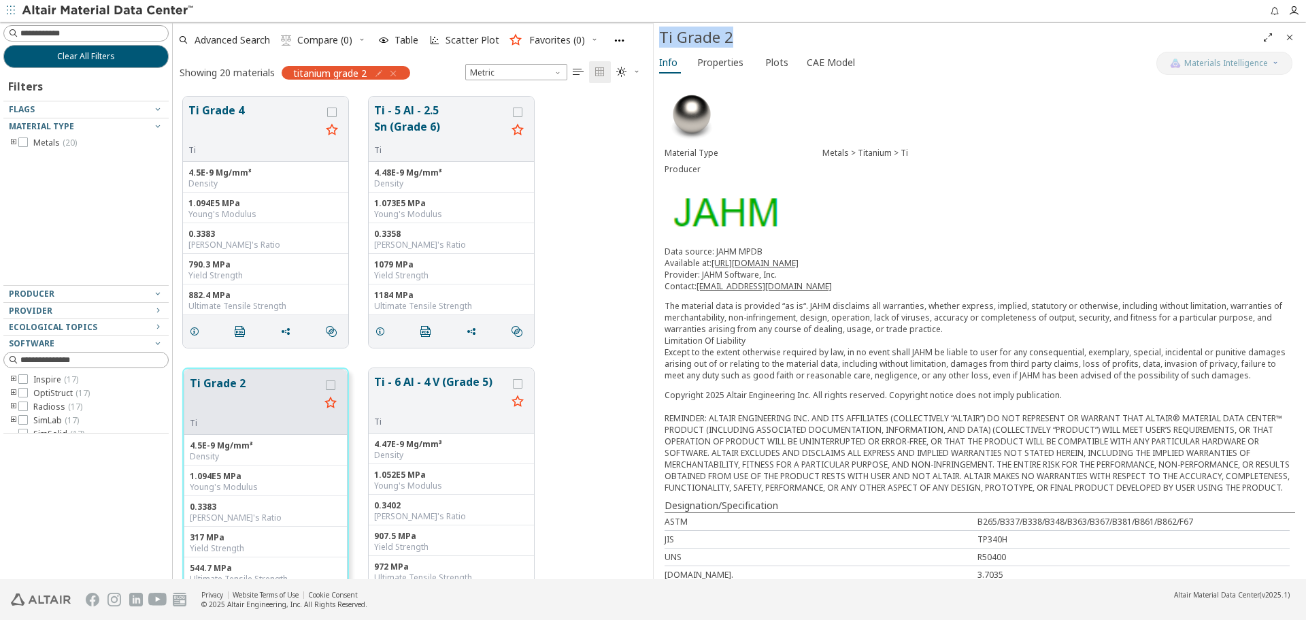
drag, startPoint x: 661, startPoint y: 42, endPoint x: 731, endPoint y: 37, distance: 70.2
click at [731, 37] on div "Ti Grade 2" at bounding box center [958, 38] width 598 height 22
copy div "Ti Grade 2"
click at [115, 53] on button "Clear All Filters" at bounding box center [85, 56] width 165 height 23
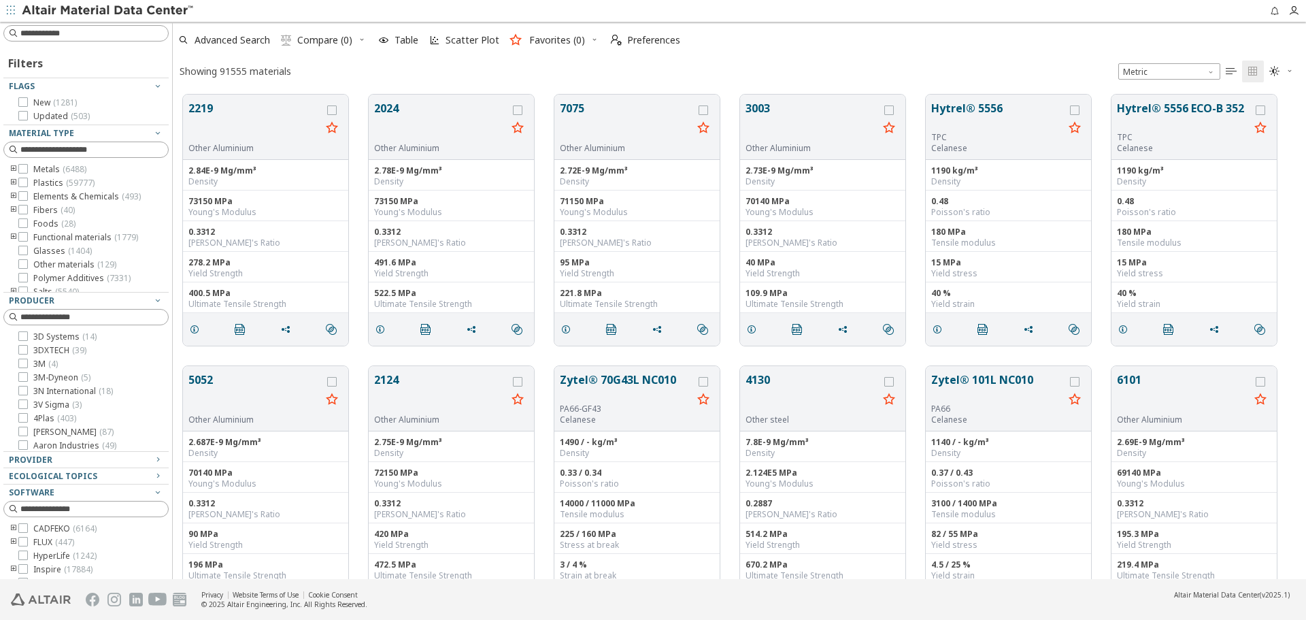
click at [121, 32] on input at bounding box center [94, 34] width 148 height 14
paste input "**********"
type input "**********"
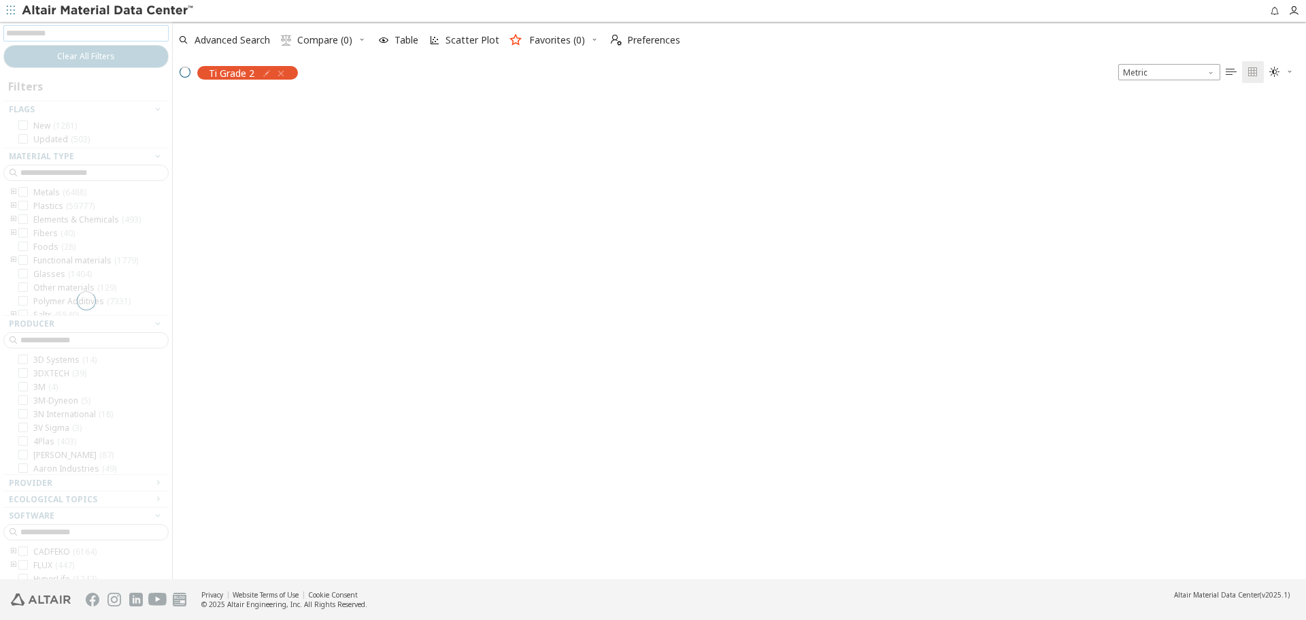
scroll to position [482, 1123]
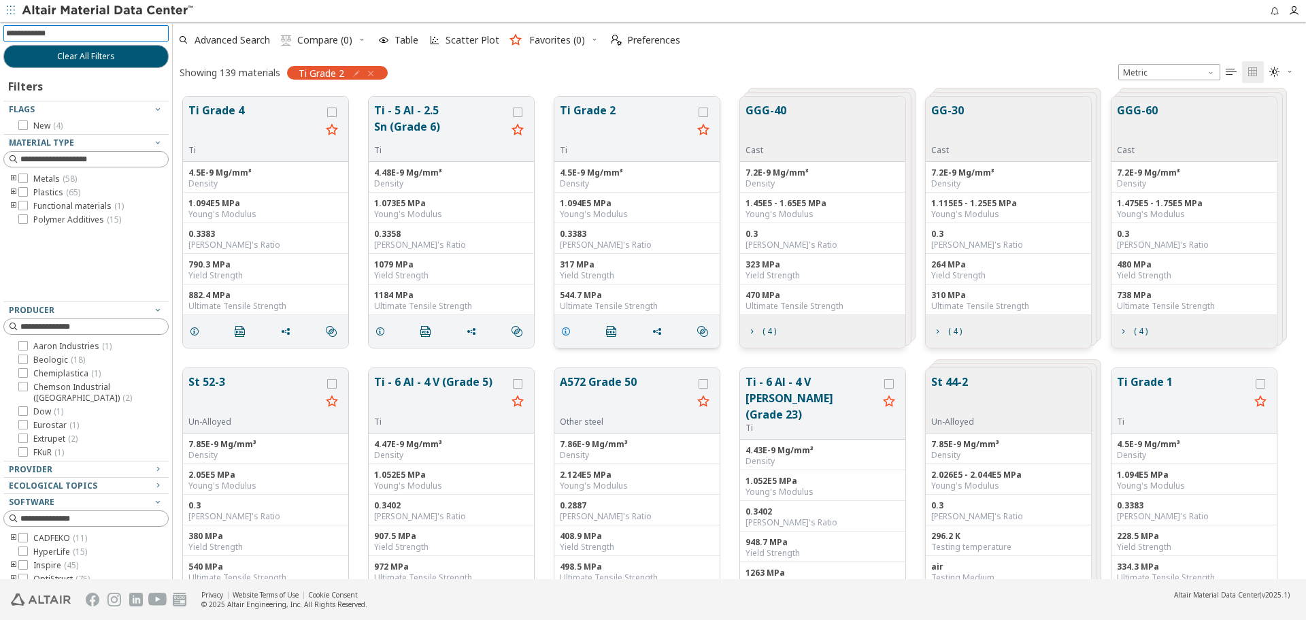
click at [567, 332] on icon "grid" at bounding box center [565, 331] width 11 height 11
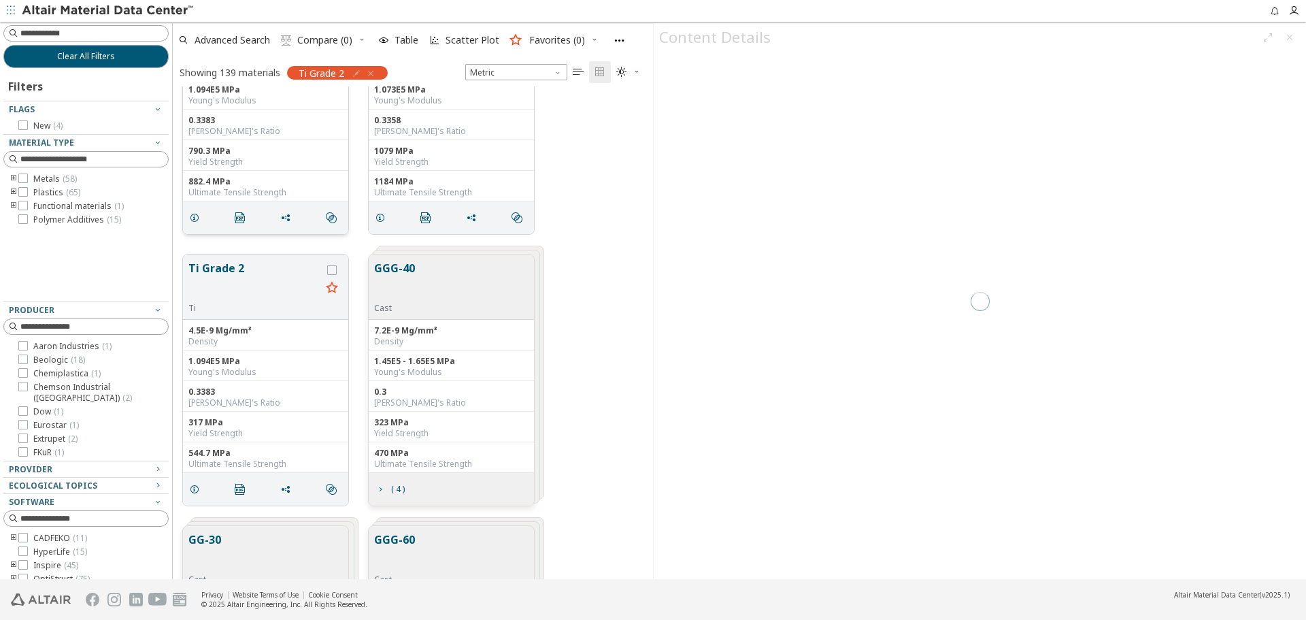
scroll to position [204, 0]
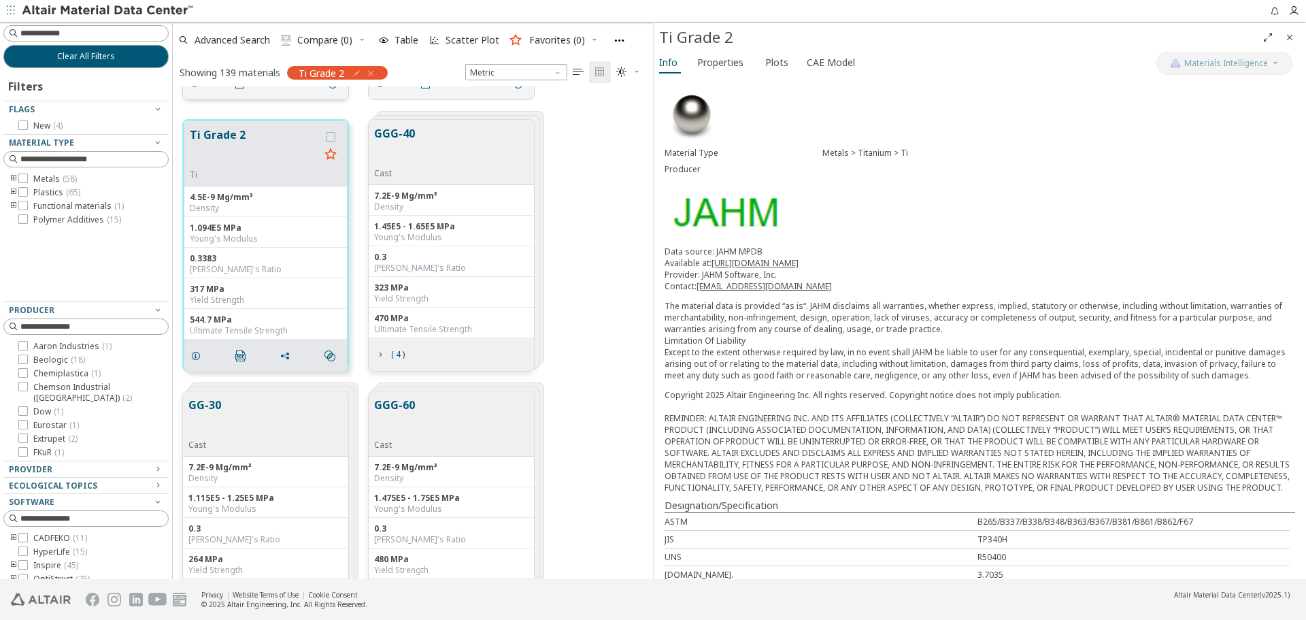
scroll to position [272, 0]
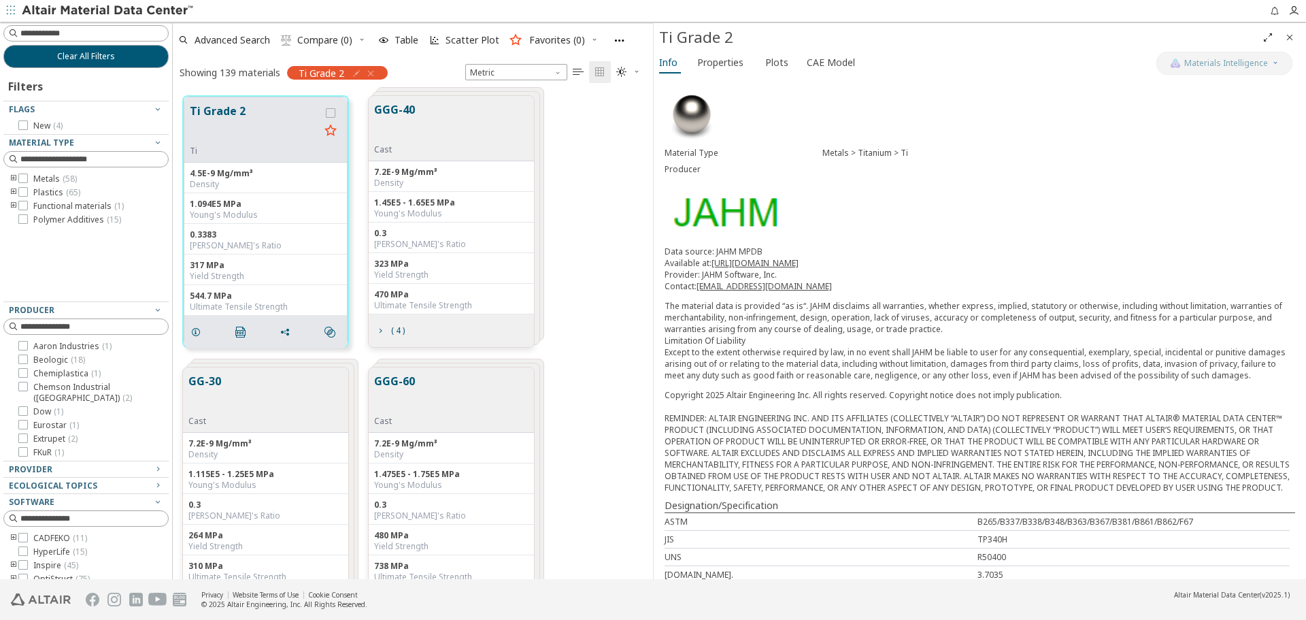
click at [403, 72] on div "Showing 139 materials Ti Grade 2 Metric   " at bounding box center [413, 72] width 480 height 29
click at [358, 69] on icon "button" at bounding box center [356, 73] width 11 height 11
type input "********"
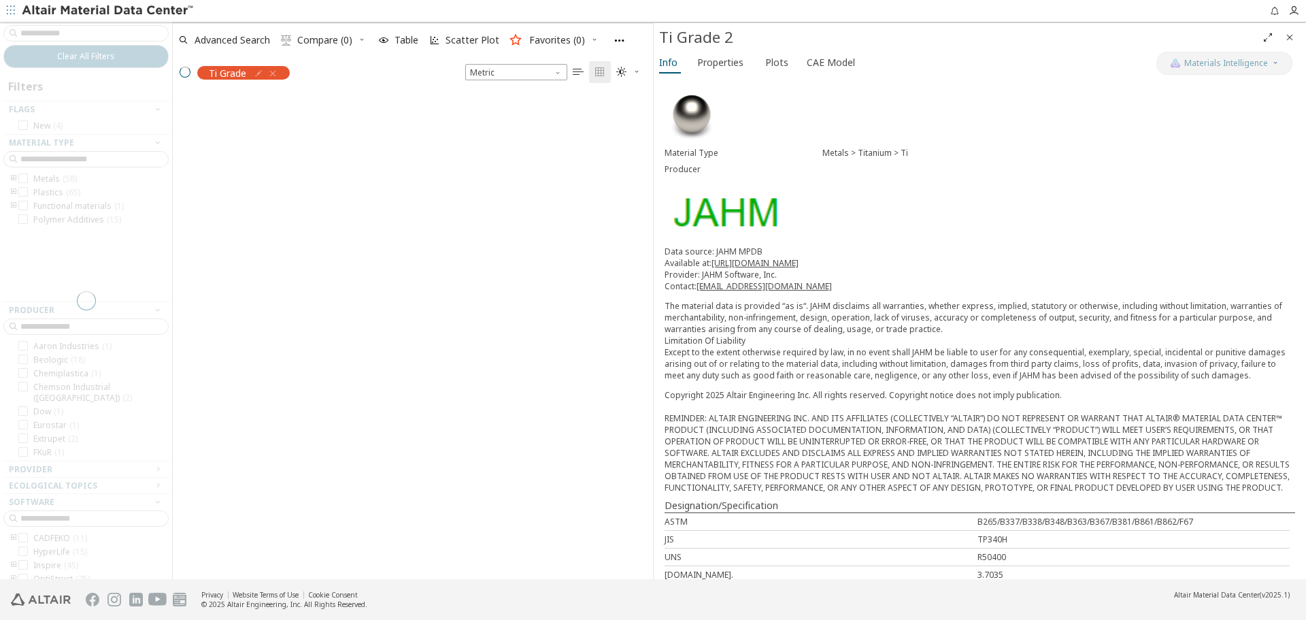
click at [1289, 38] on icon "Close" at bounding box center [1289, 37] width 11 height 11
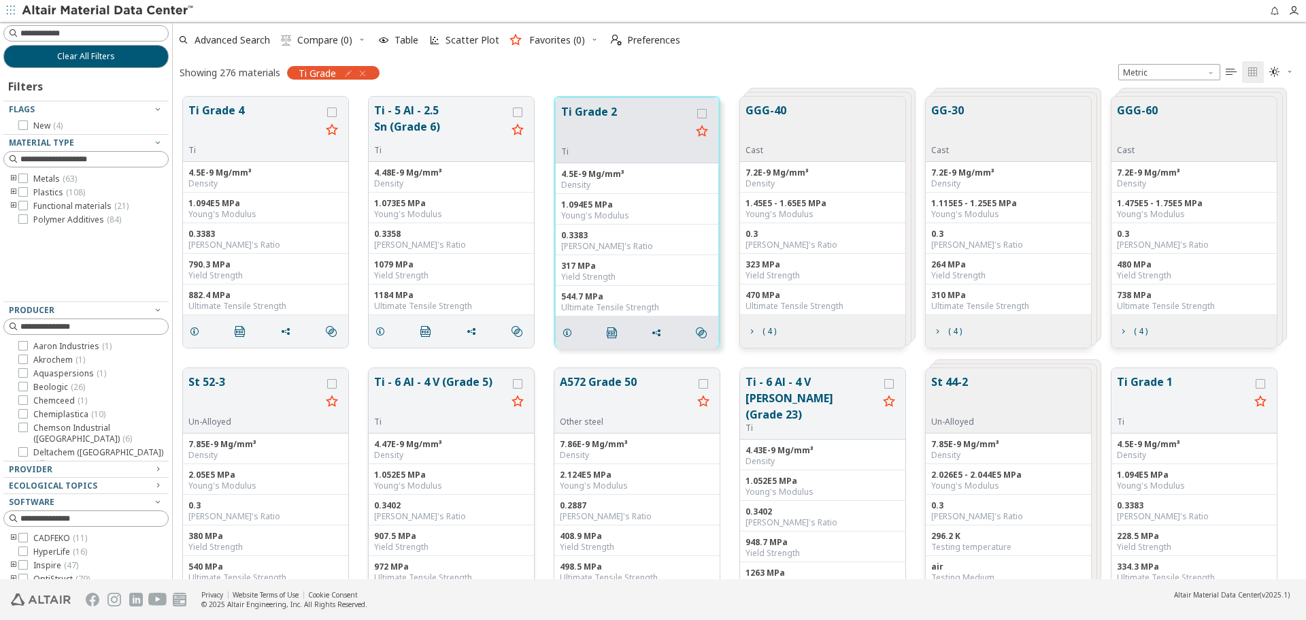
click at [441, 381] on button "Ti - 6 Al - 4 V (Grade 5)" at bounding box center [440, 394] width 133 height 43
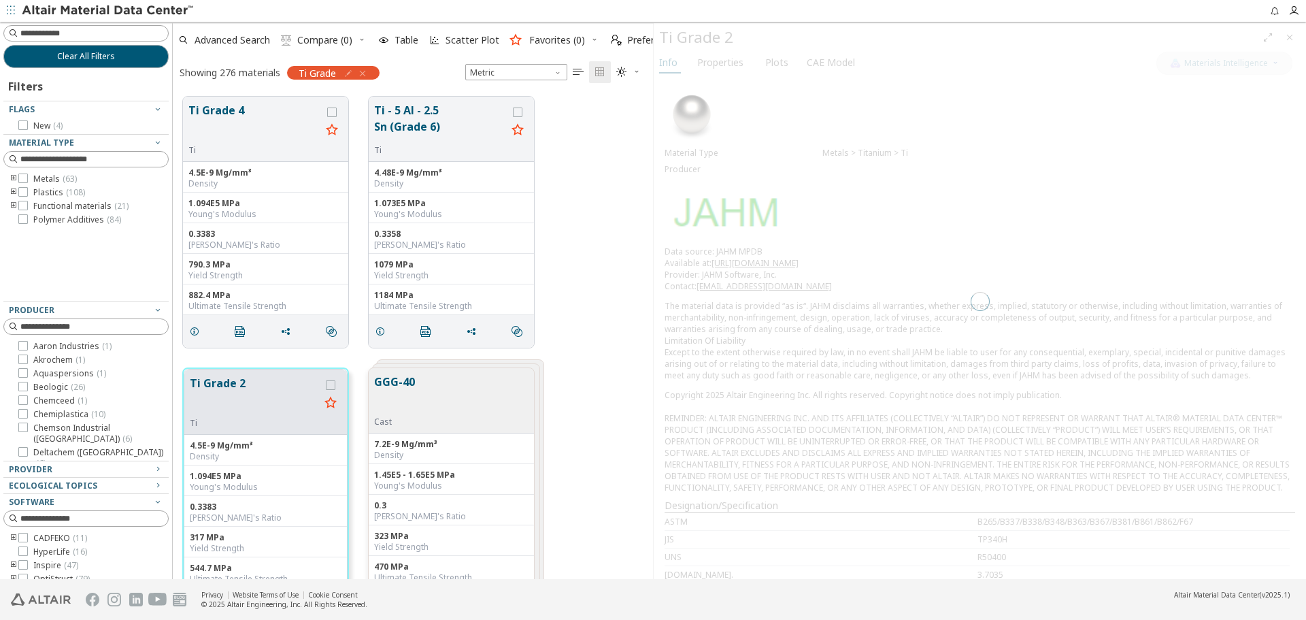
scroll to position [482, 470]
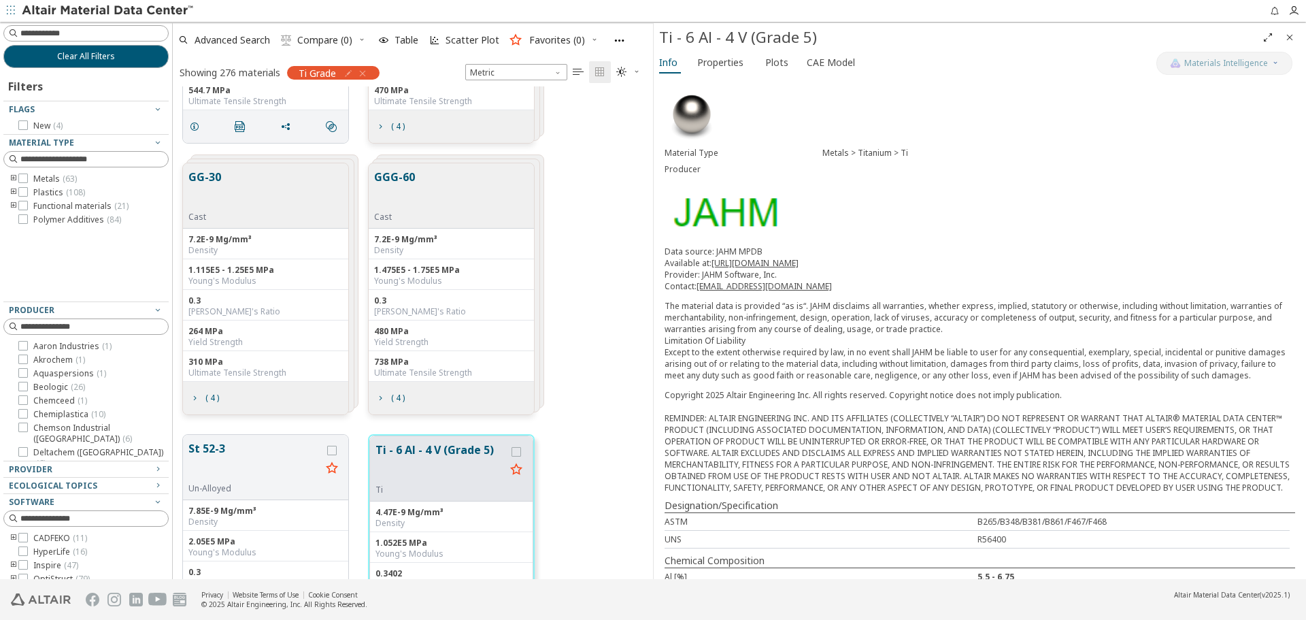
scroll to position [475, 0]
click at [146, 56] on button "Clear All Filters" at bounding box center [85, 56] width 165 height 23
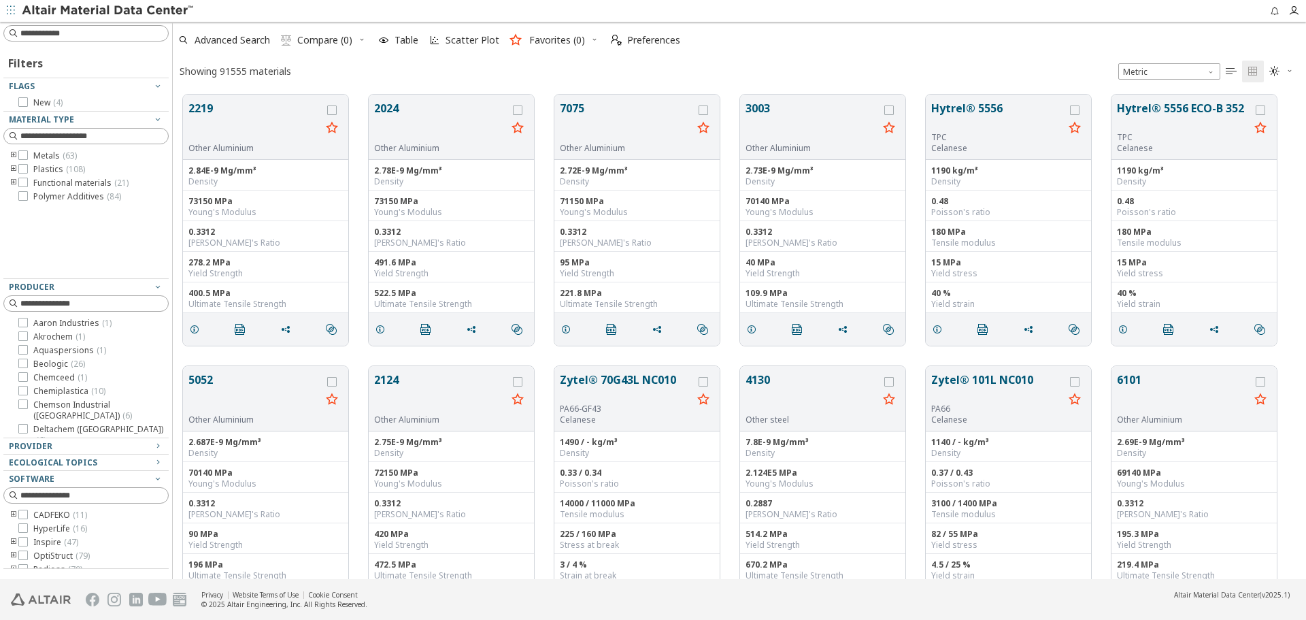
scroll to position [484, 1123]
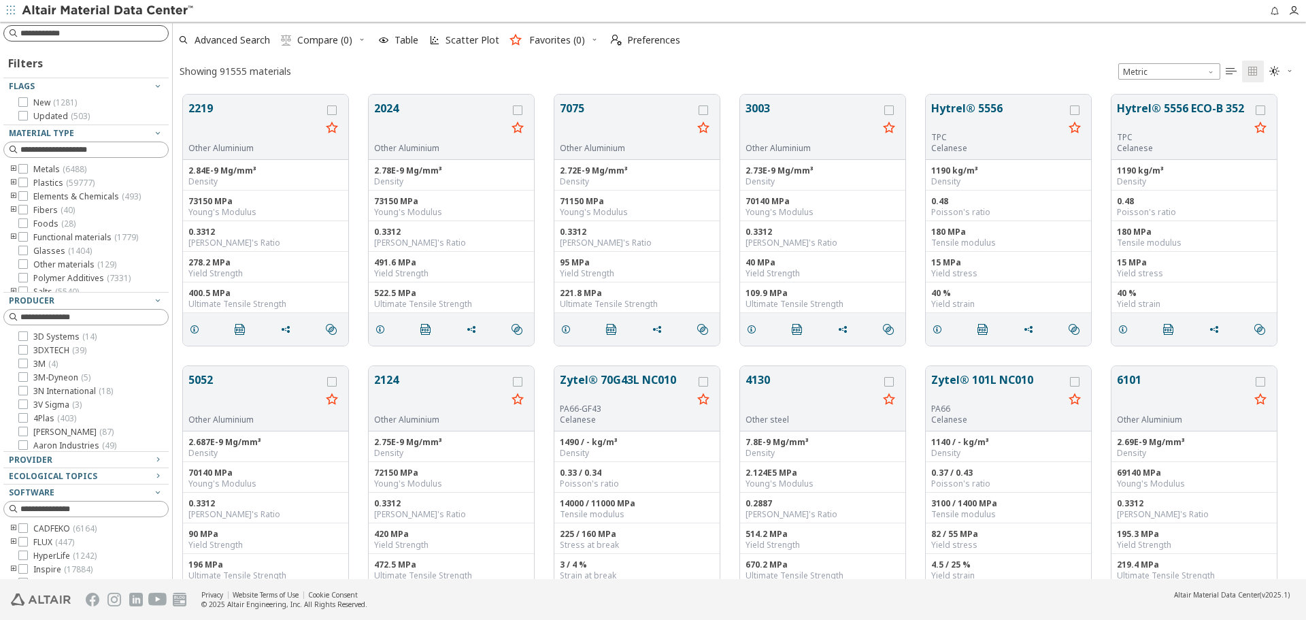
click at [141, 33] on input at bounding box center [94, 34] width 148 height 14
type input "**********"
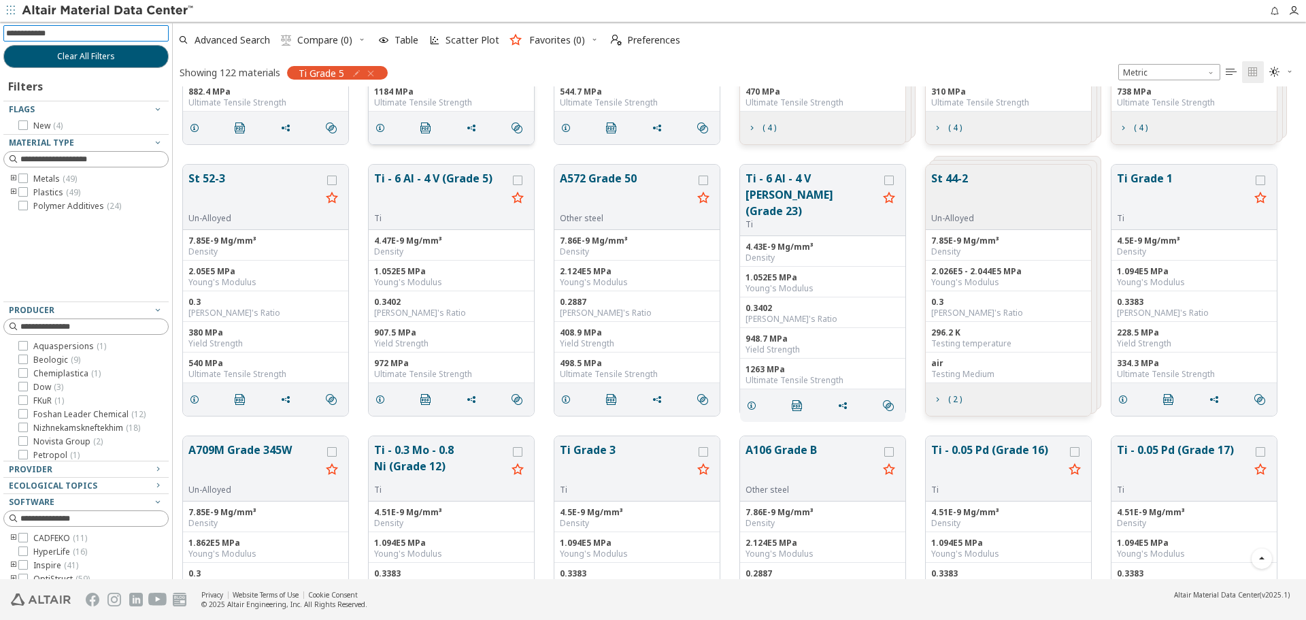
scroll to position [204, 0]
click at [383, 399] on icon "grid" at bounding box center [380, 398] width 11 height 11
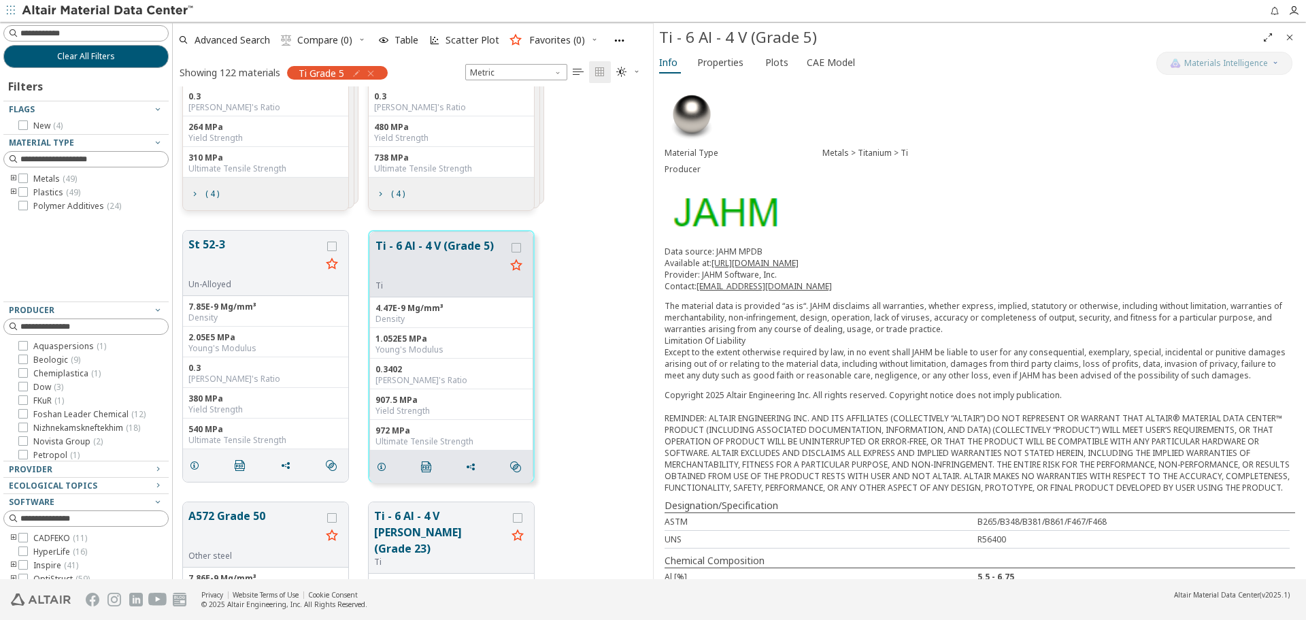
scroll to position [816, 0]
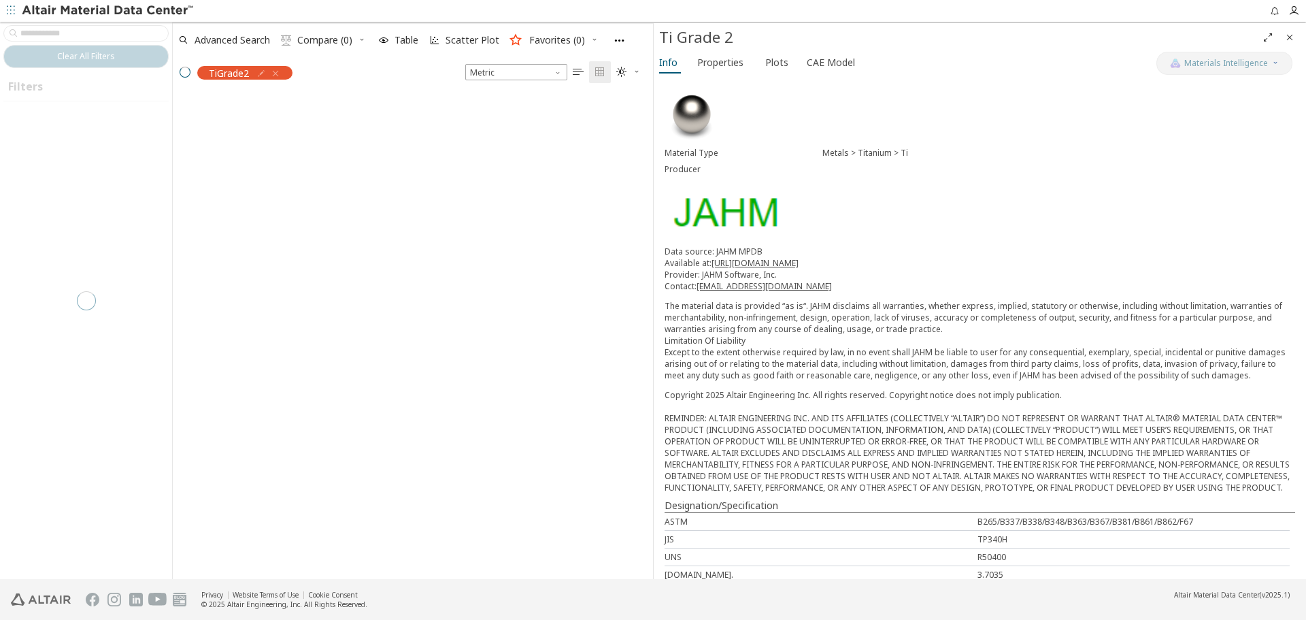
scroll to position [482, 470]
